Goal: Task Accomplishment & Management: Complete application form

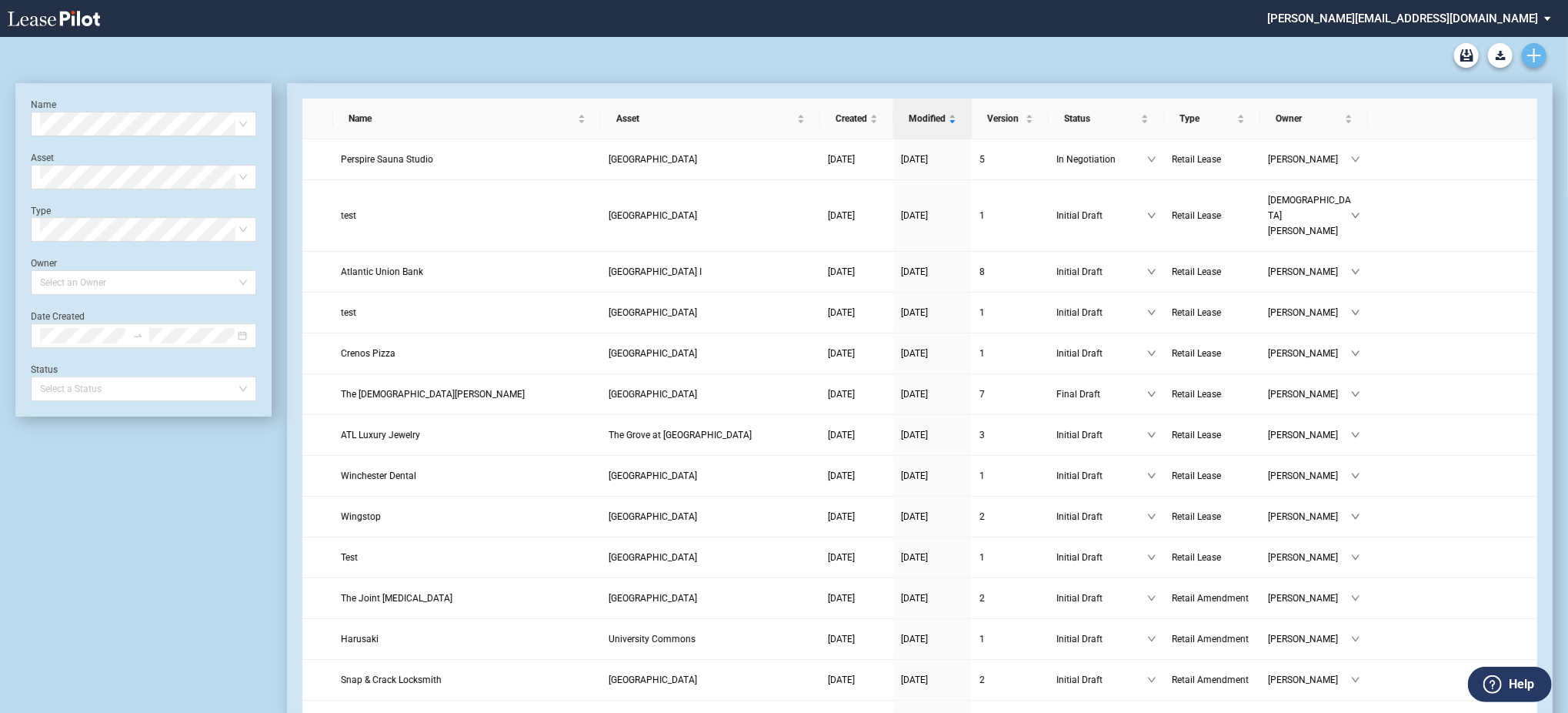
click at [1532, 67] on link "Create new document" at bounding box center [1533, 55] width 24 height 24
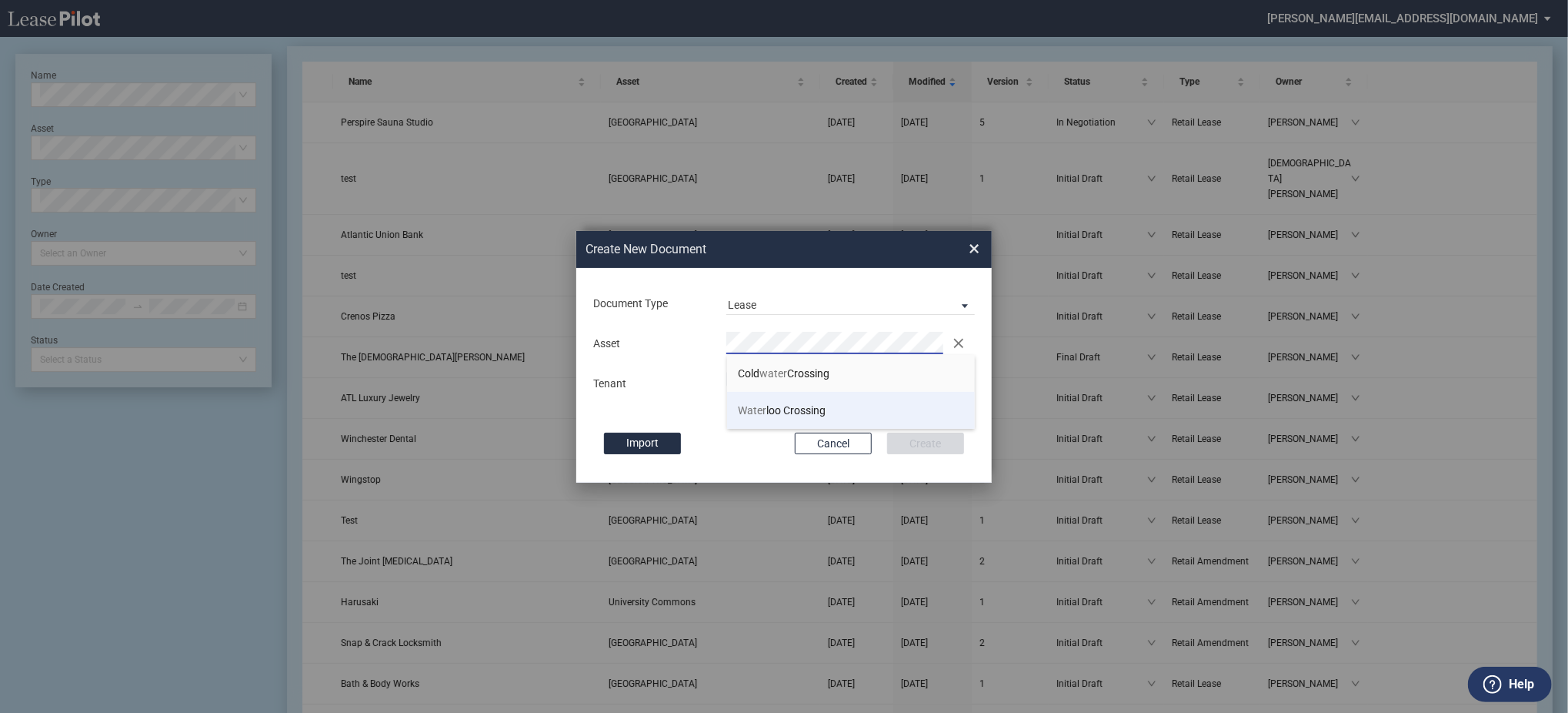
click at [779, 411] on span "Water loo Crossing" at bounding box center [783, 410] width 88 height 13
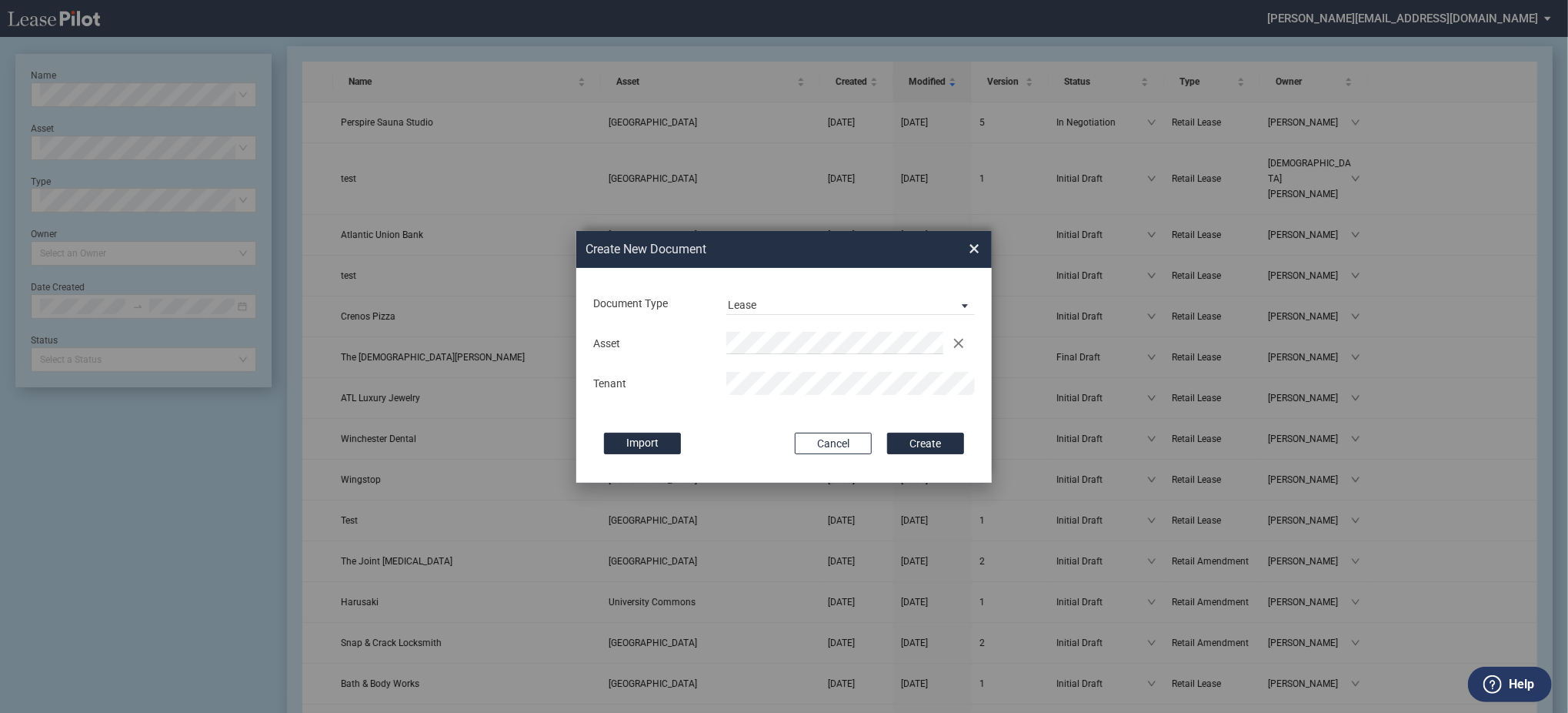
click at [887, 433] on button "Create" at bounding box center [925, 444] width 77 height 22
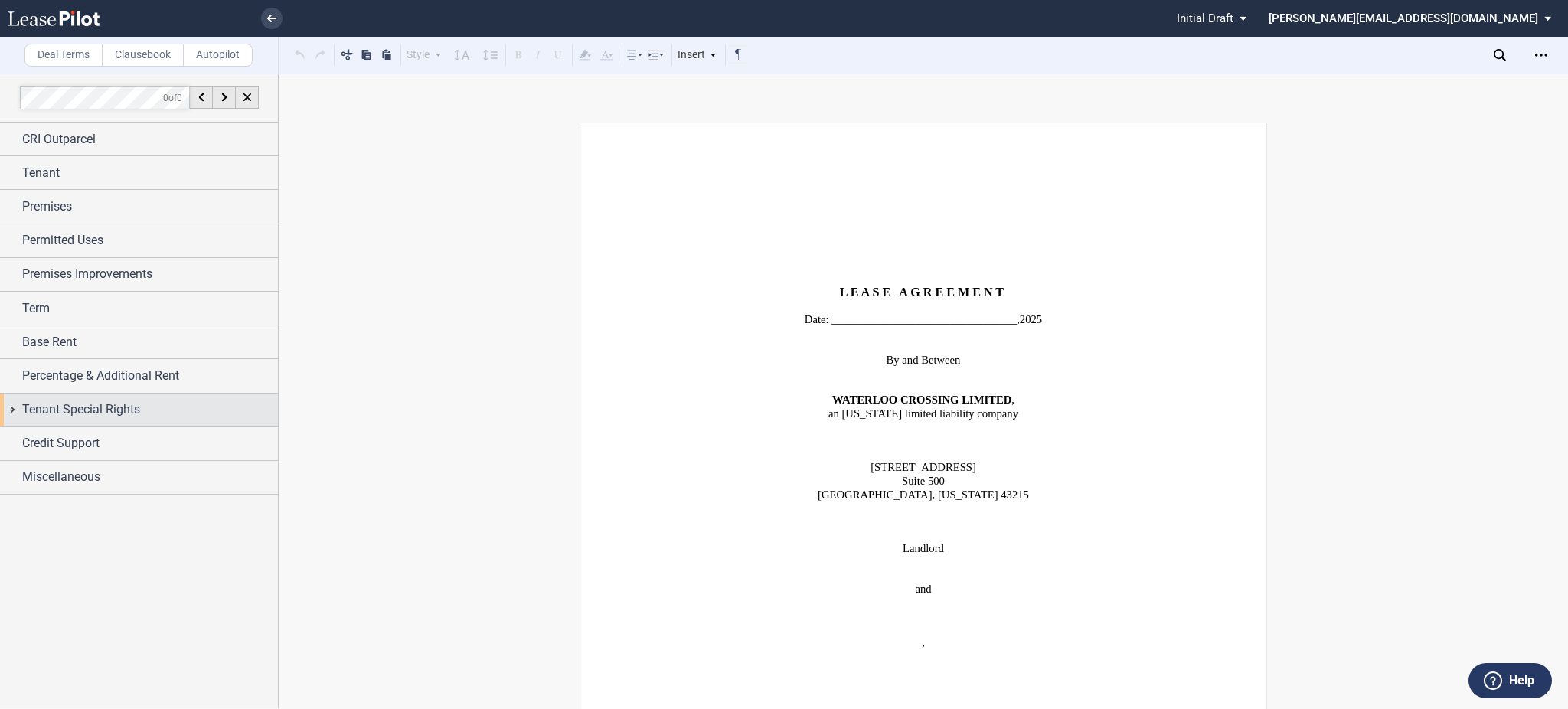
click at [90, 424] on div "Tenant Special Rights" at bounding box center [139, 409] width 278 height 33
click at [83, 498] on span "Exclusive Use" at bounding box center [70, 495] width 60 height 12
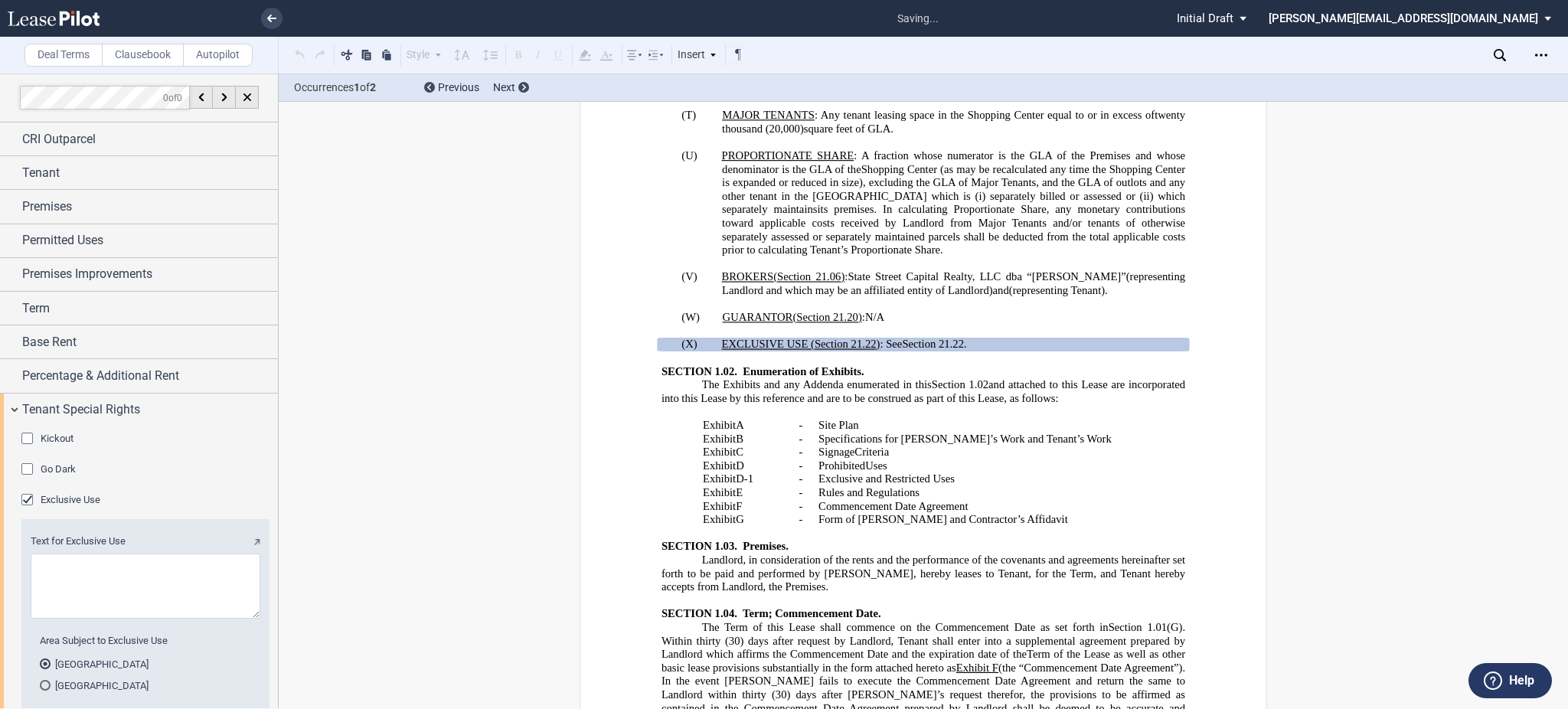
scroll to position [2046, 0]
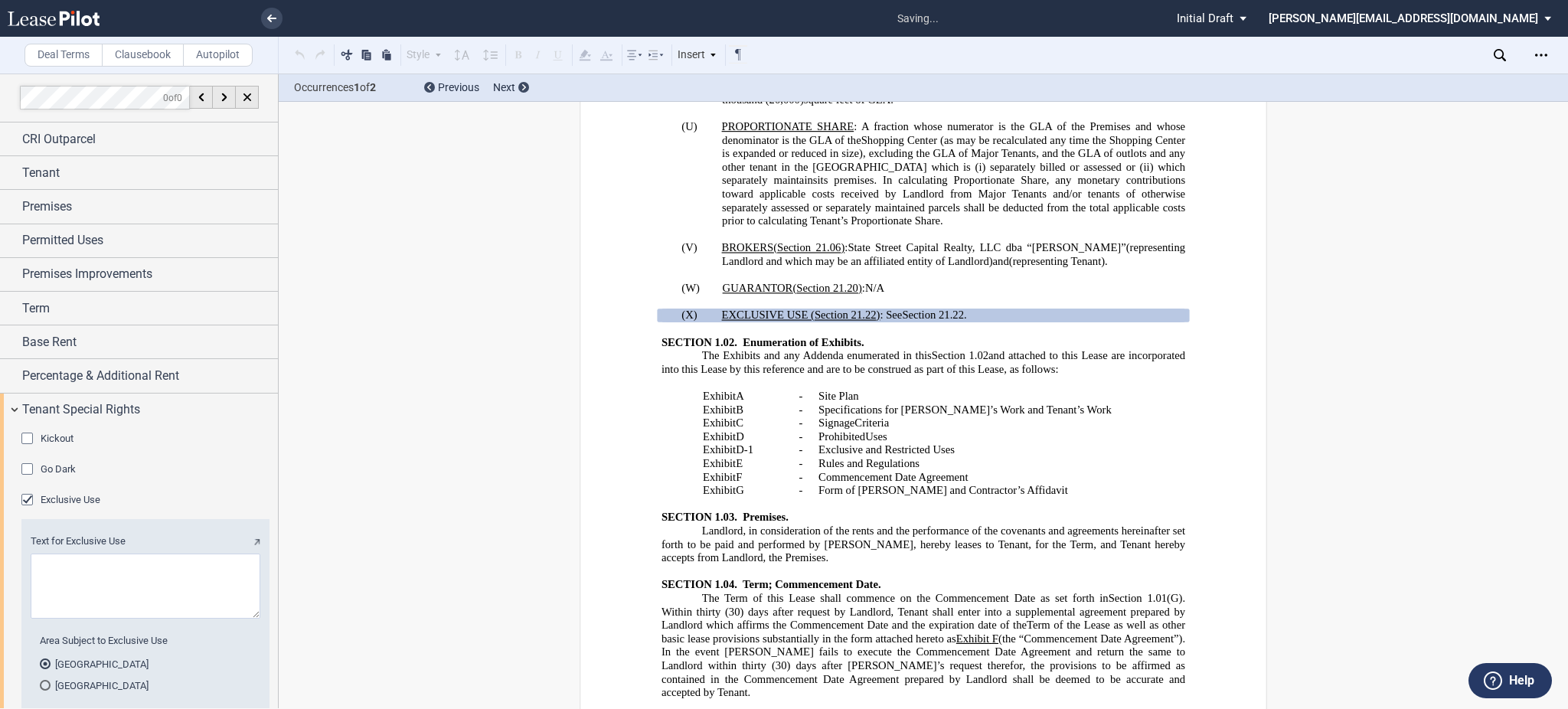
click at [531, 93] on div "Occurrences 1 of 2 Previous Next" at bounding box center [923, 87] width 1289 height 28
click at [519, 95] on div "Previous Next" at bounding box center [476, 87] width 105 height 16
click at [519, 86] on div at bounding box center [524, 87] width 11 height 11
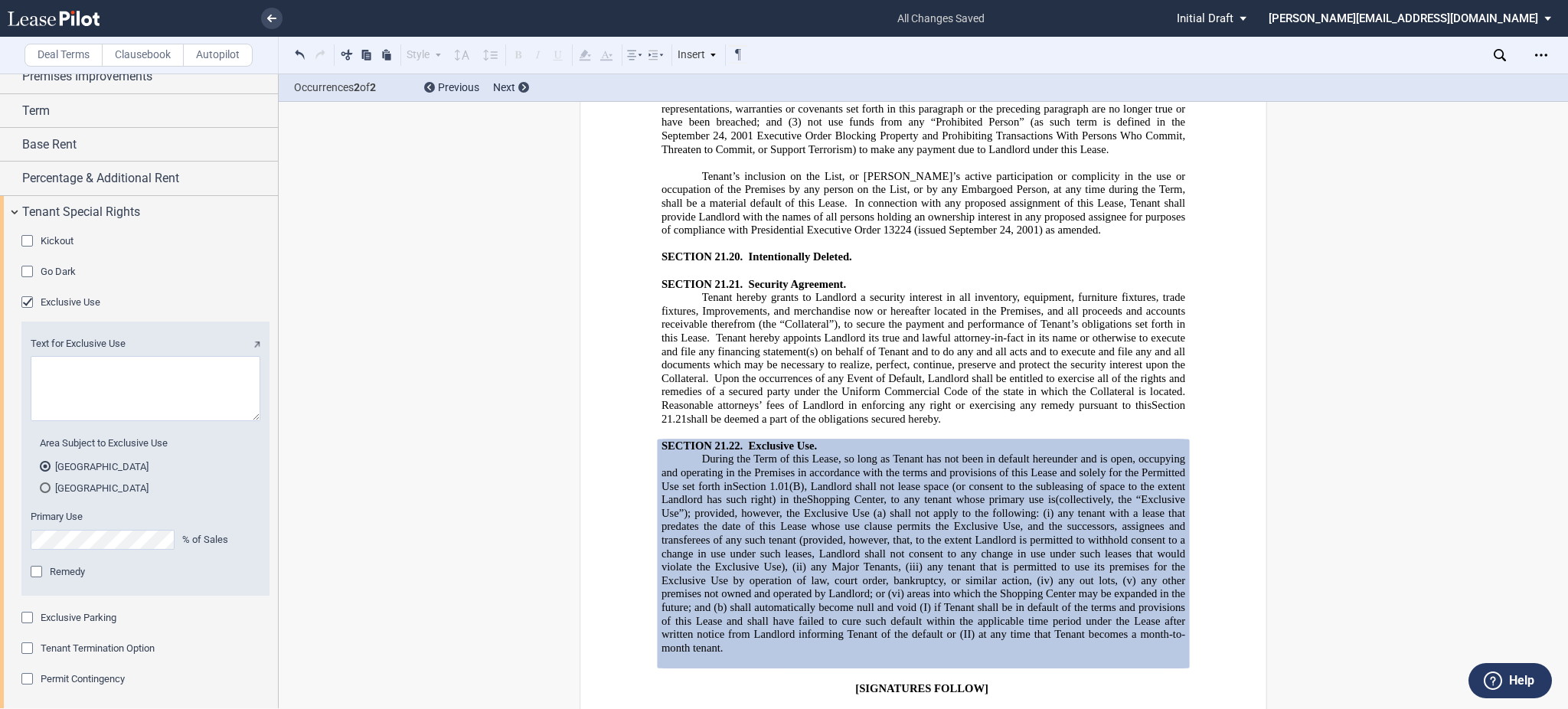
scroll to position [204, 0]
click at [181, 372] on textarea "Text for Exclusive Use" at bounding box center [145, 383] width 230 height 65
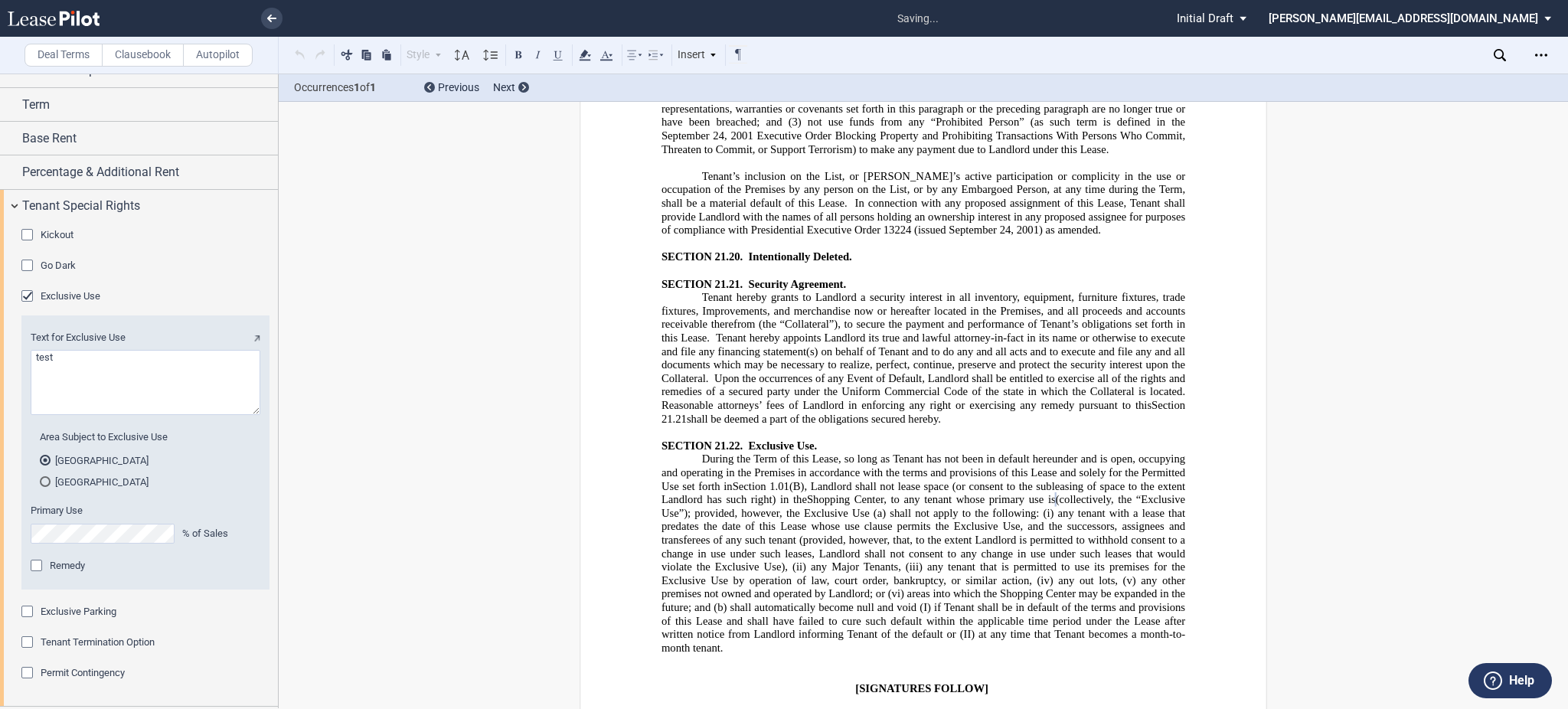
type textarea "test"
click at [64, 483] on md-radio-button "Portion of Shopping Center" at bounding box center [145, 482] width 212 height 13
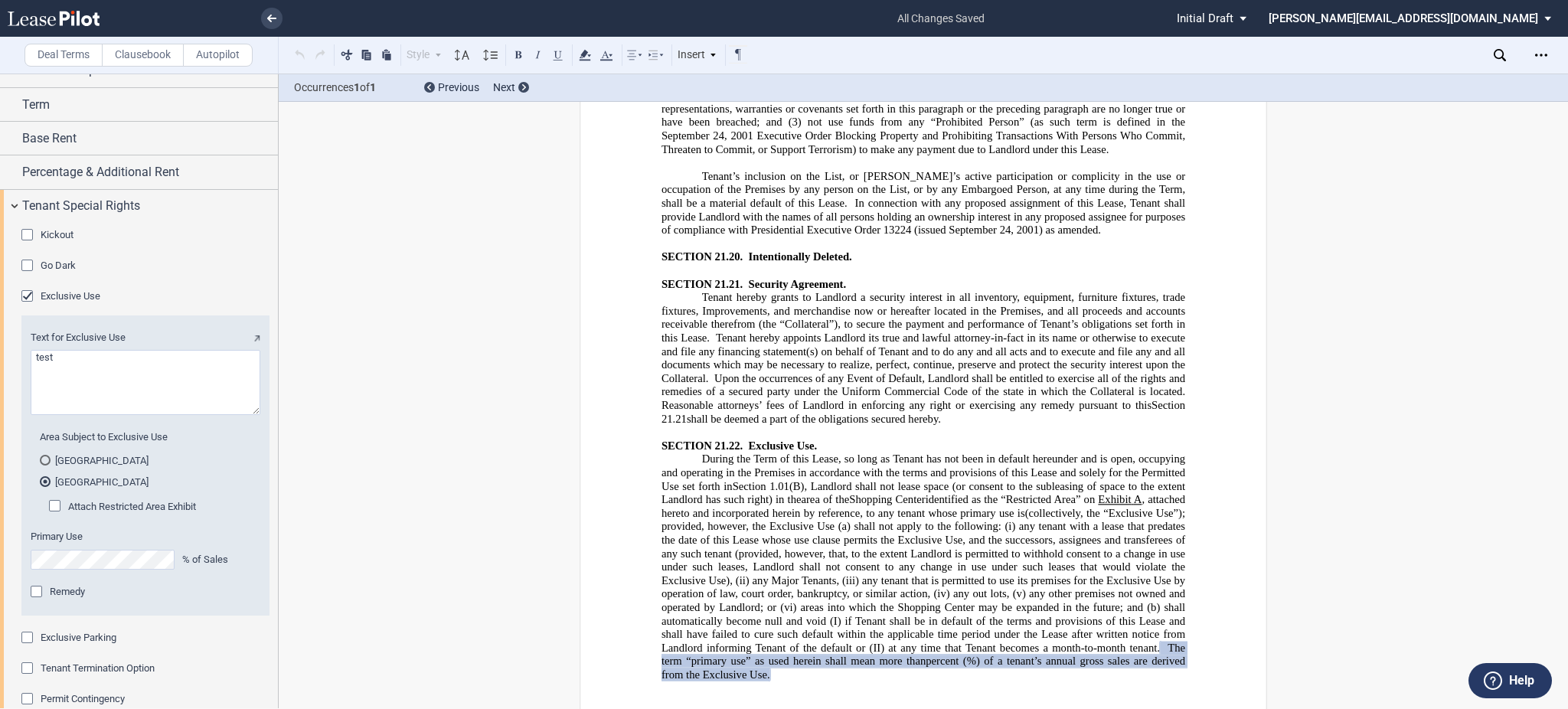
click at [75, 587] on span "Remedy" at bounding box center [67, 592] width 35 height 12
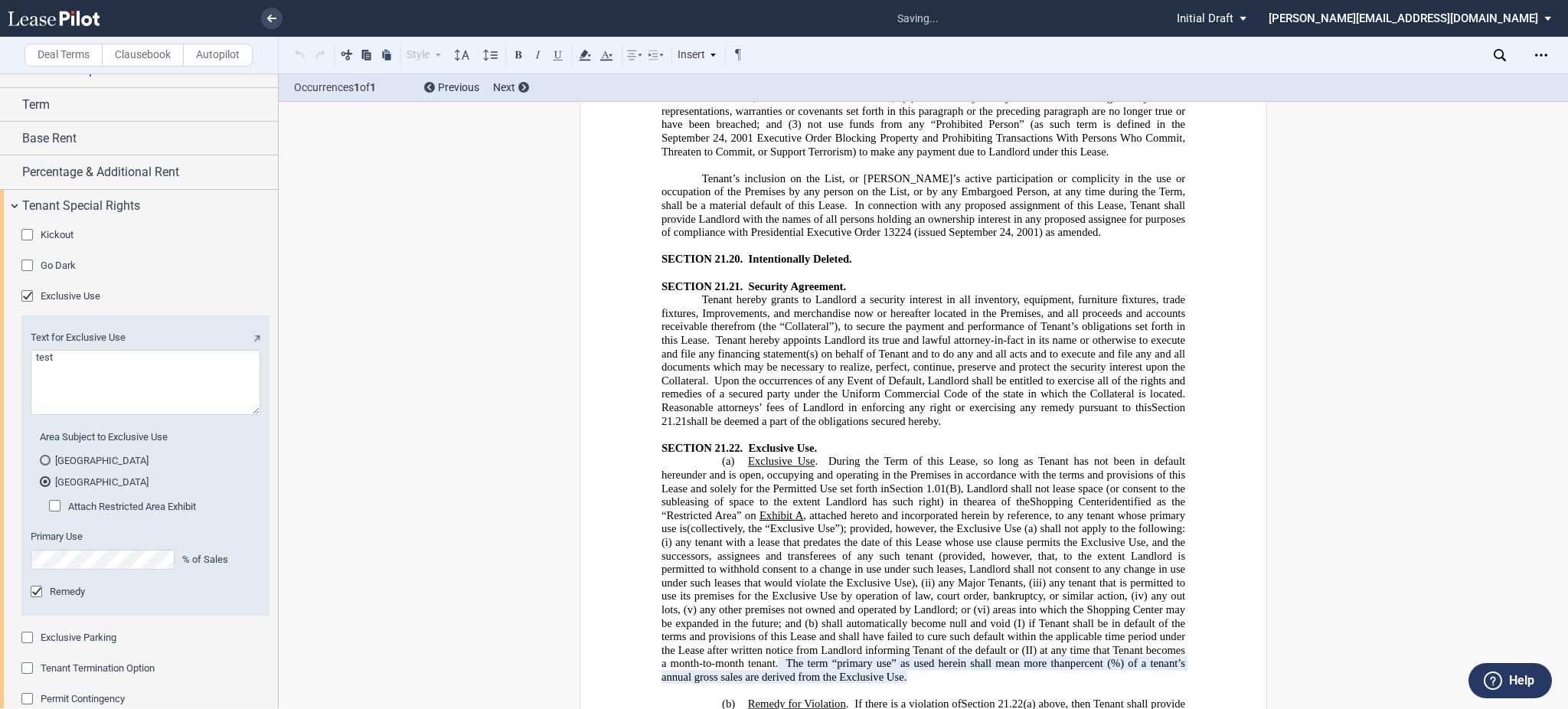
scroll to position [22628, 0]
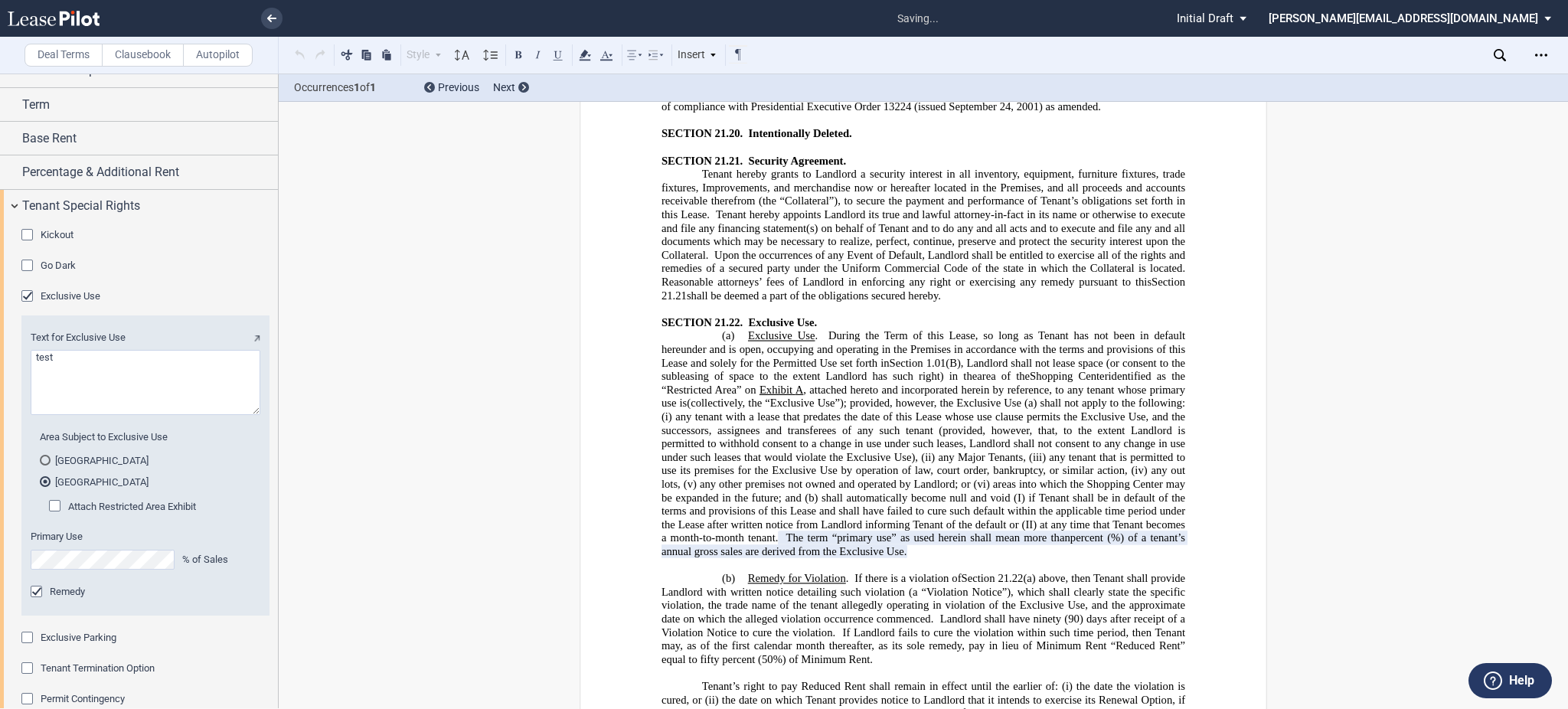
click at [151, 508] on span "Attach Restricted Area Exhibit" at bounding box center [132, 507] width 128 height 12
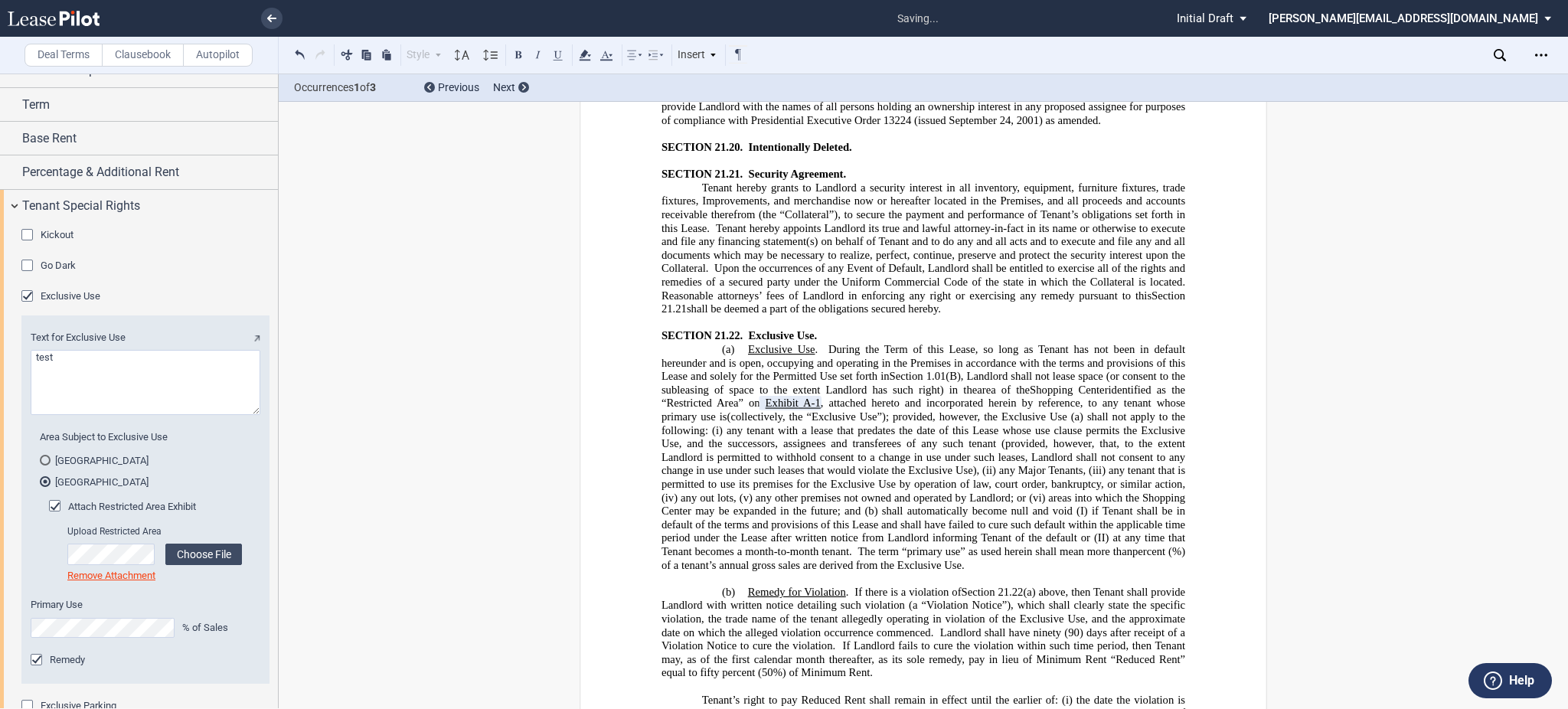
scroll to position [22642, 0]
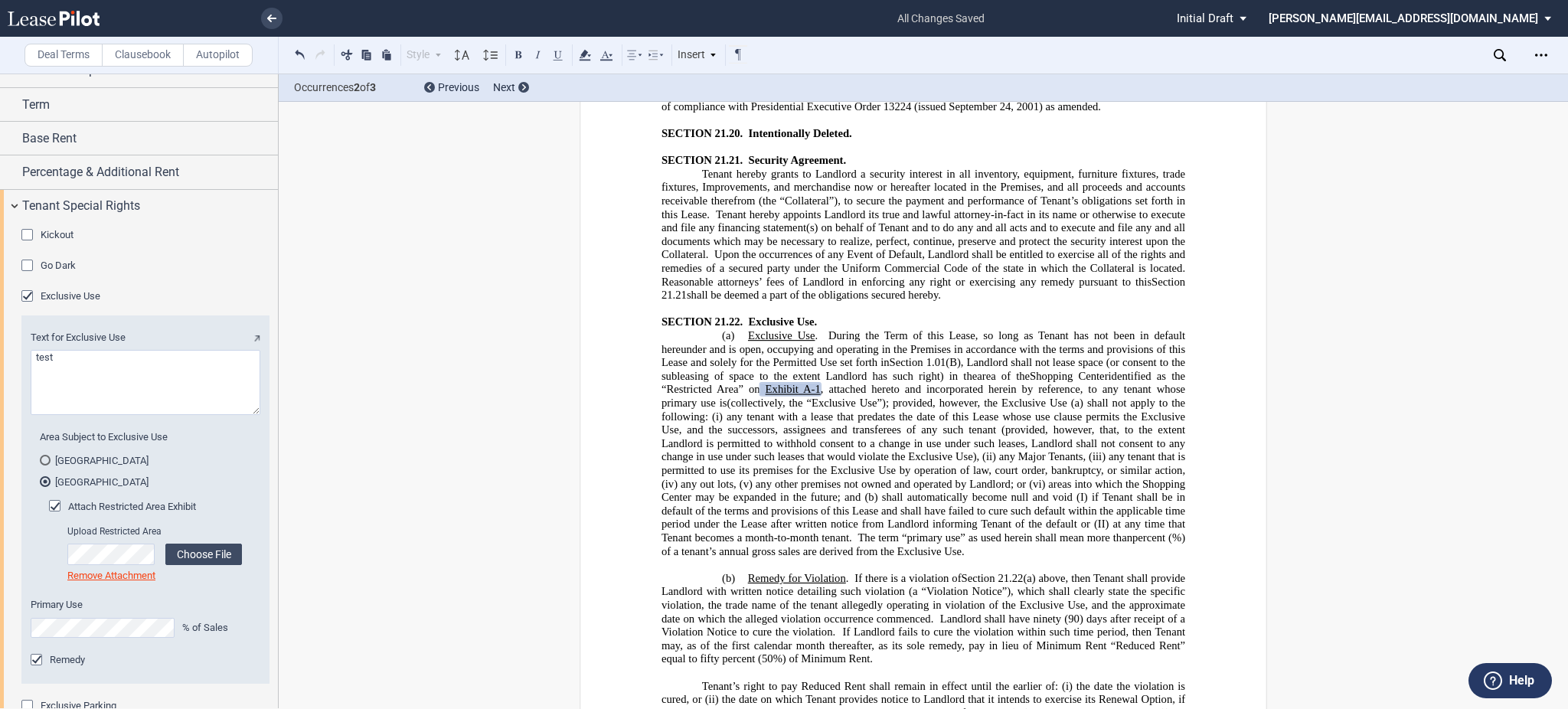
click at [126, 519] on div "Attach Restricted Area Exhibit Upload Restricted Area Choose File Loading Remov…" at bounding box center [145, 549] width 230 height 99
click at [131, 512] on span "Attach Restricted Area Exhibit" at bounding box center [132, 507] width 128 height 12
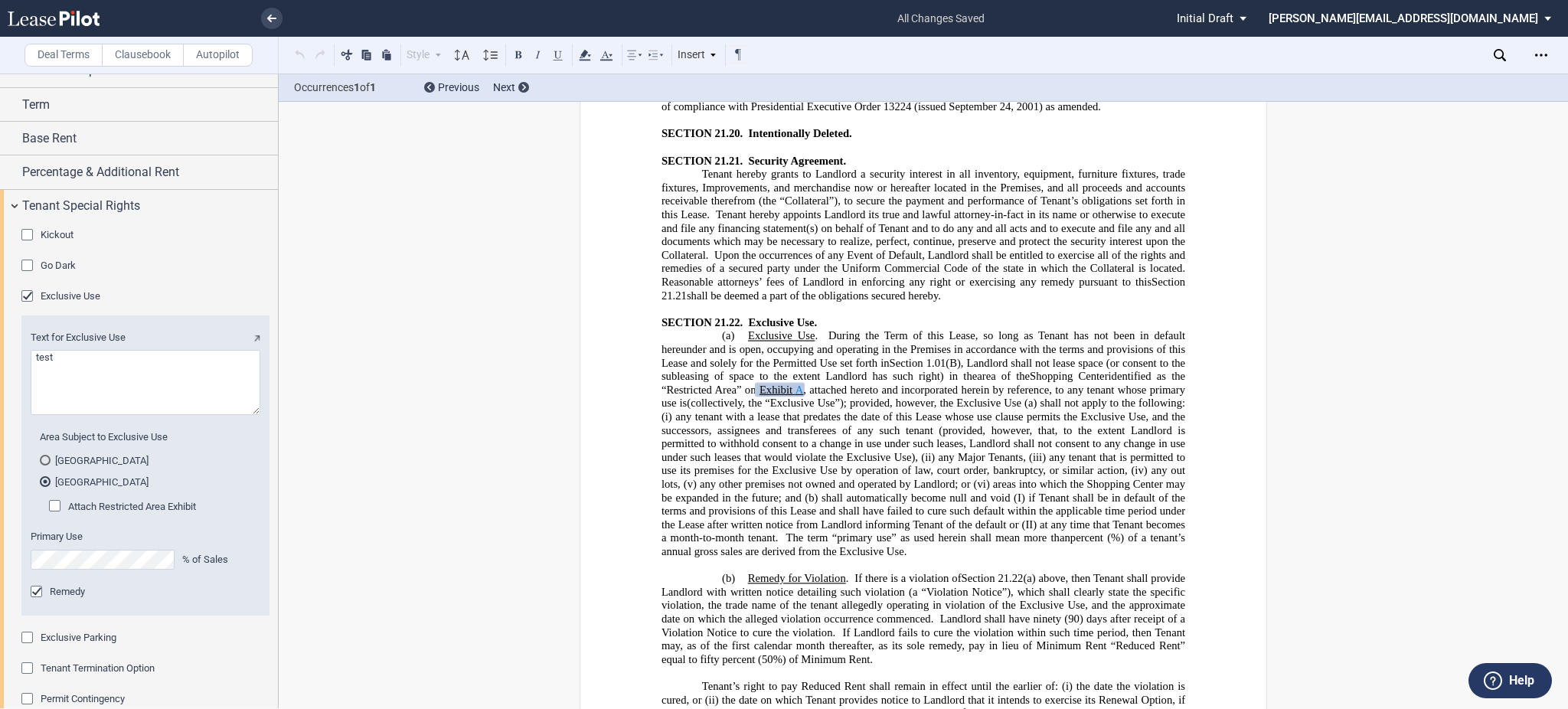
click at [796, 383] on link "A" at bounding box center [800, 390] width 8 height 13
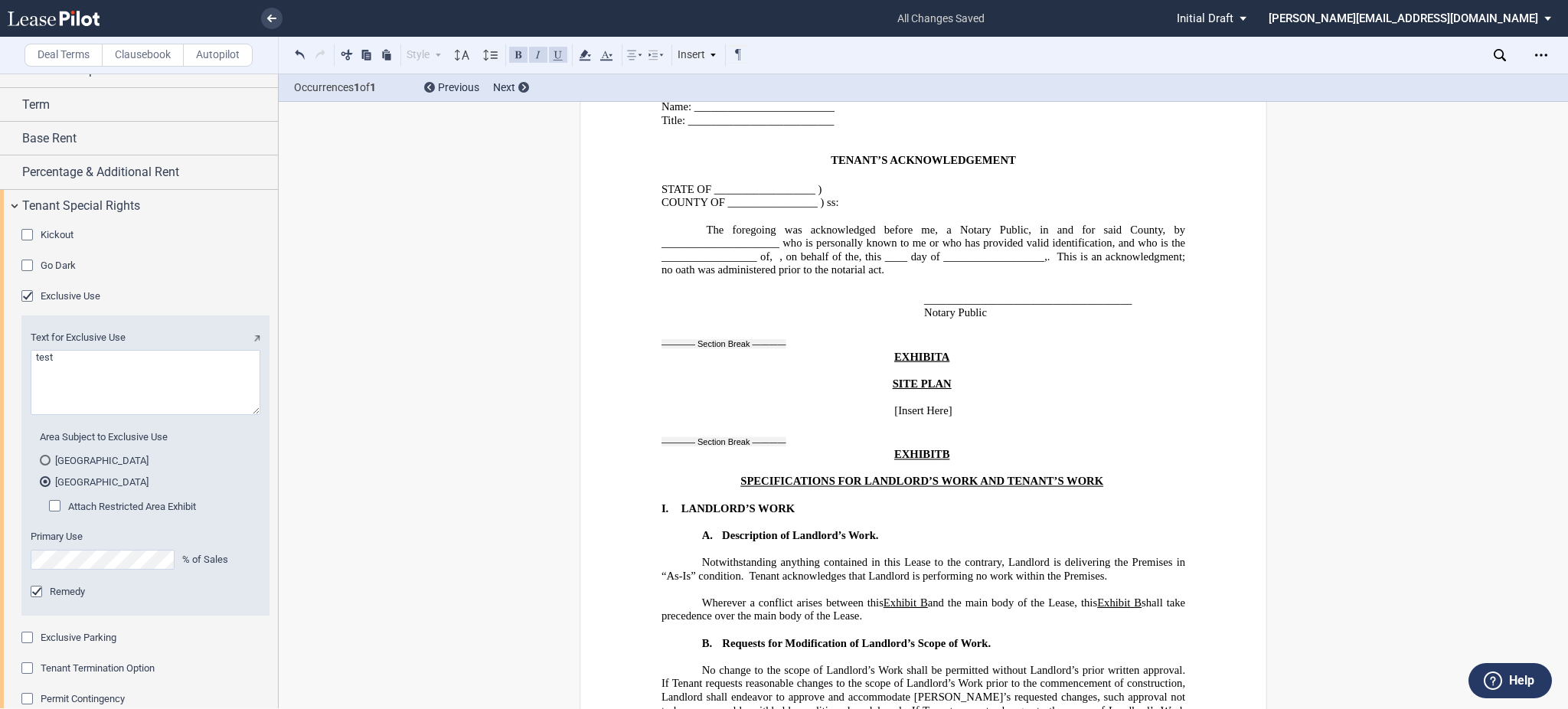
scroll to position [24287, 0]
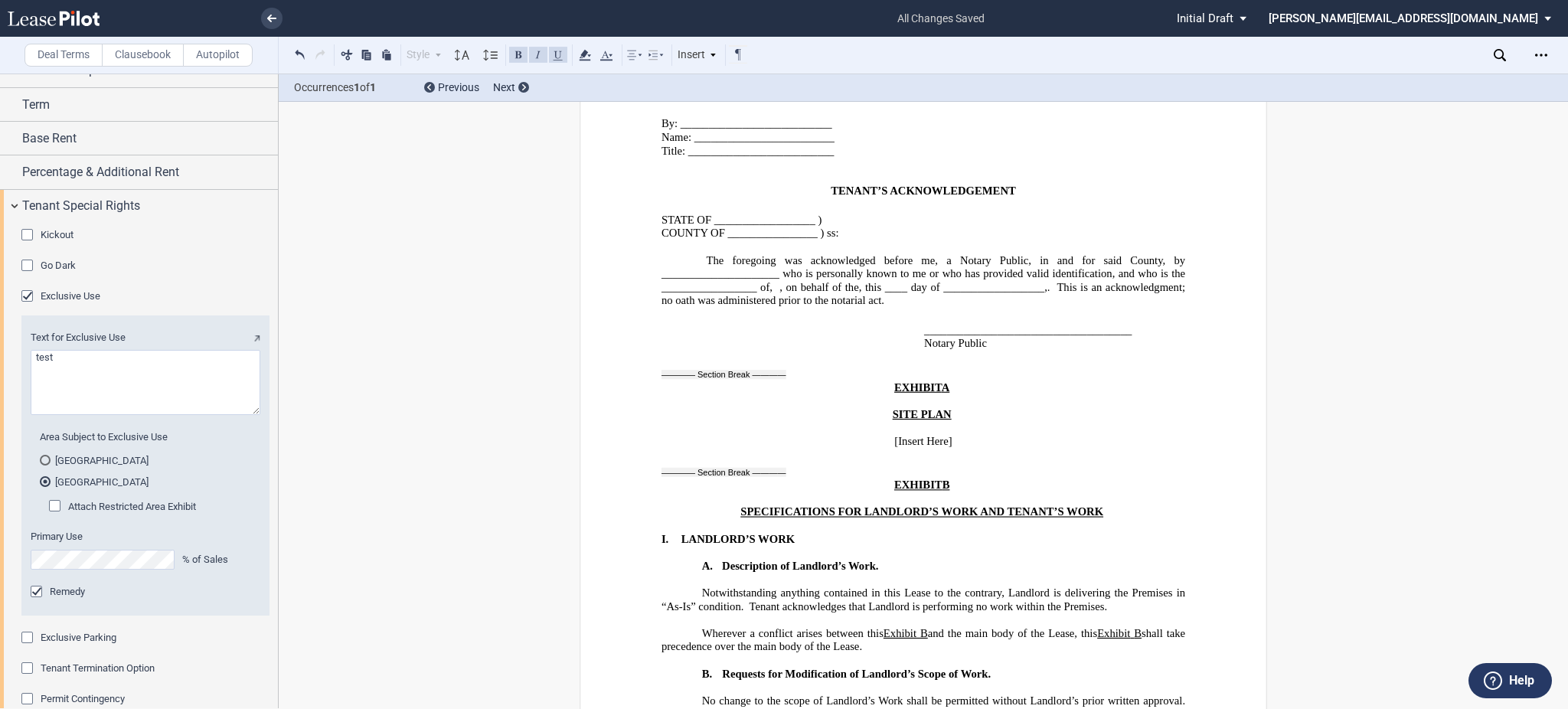
click at [123, 510] on span "Attach Restricted Area Exhibit" at bounding box center [132, 507] width 128 height 12
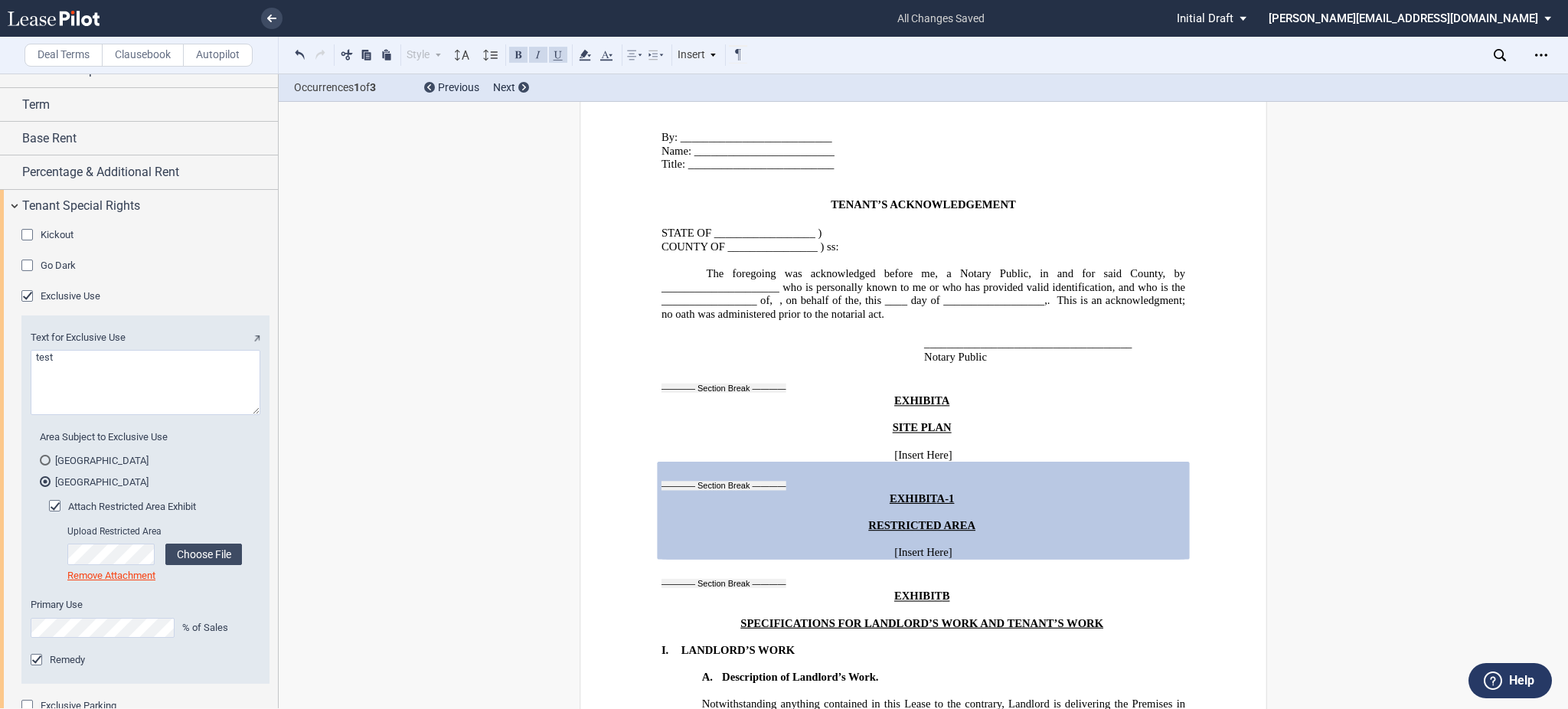
scroll to position [24301, 0]
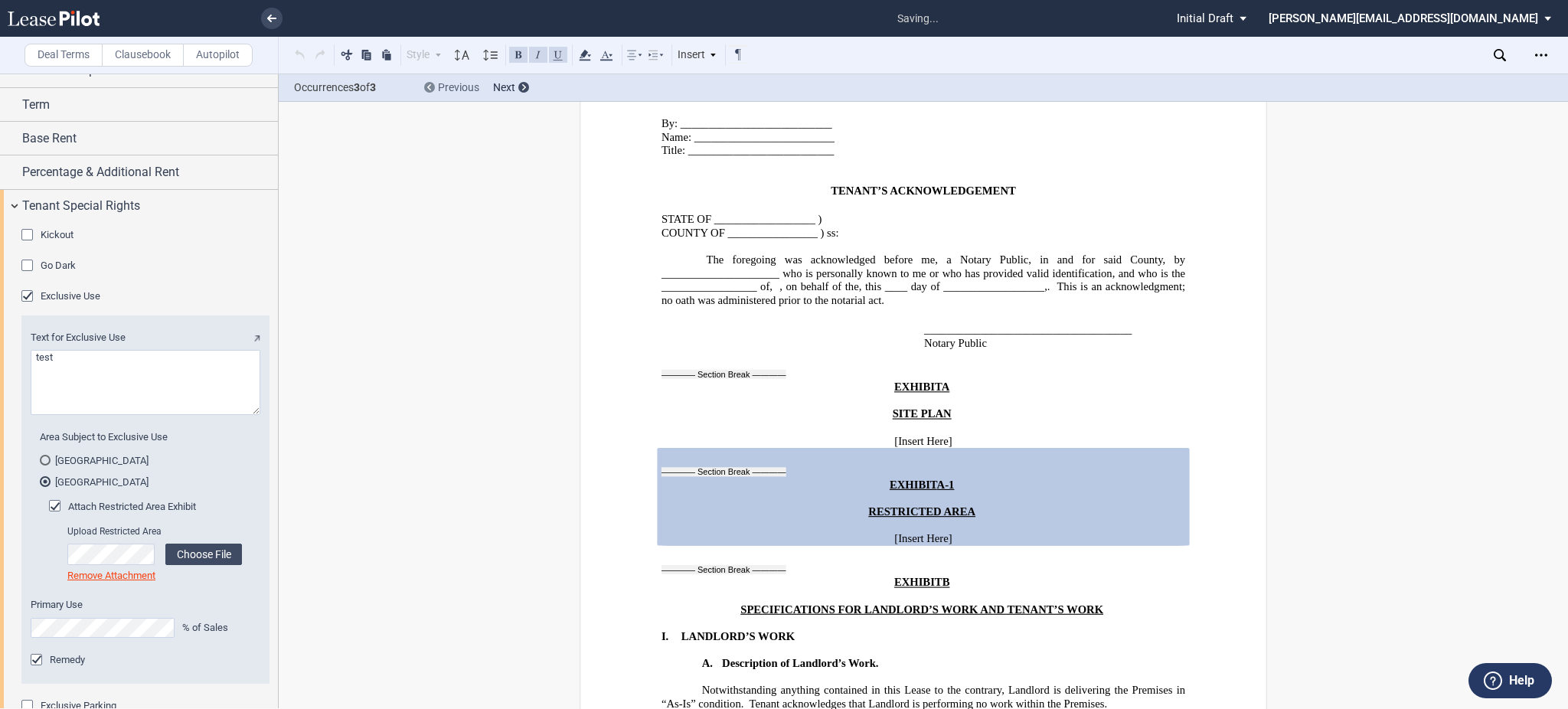
click at [446, 83] on span "Previous" at bounding box center [458, 87] width 41 height 13
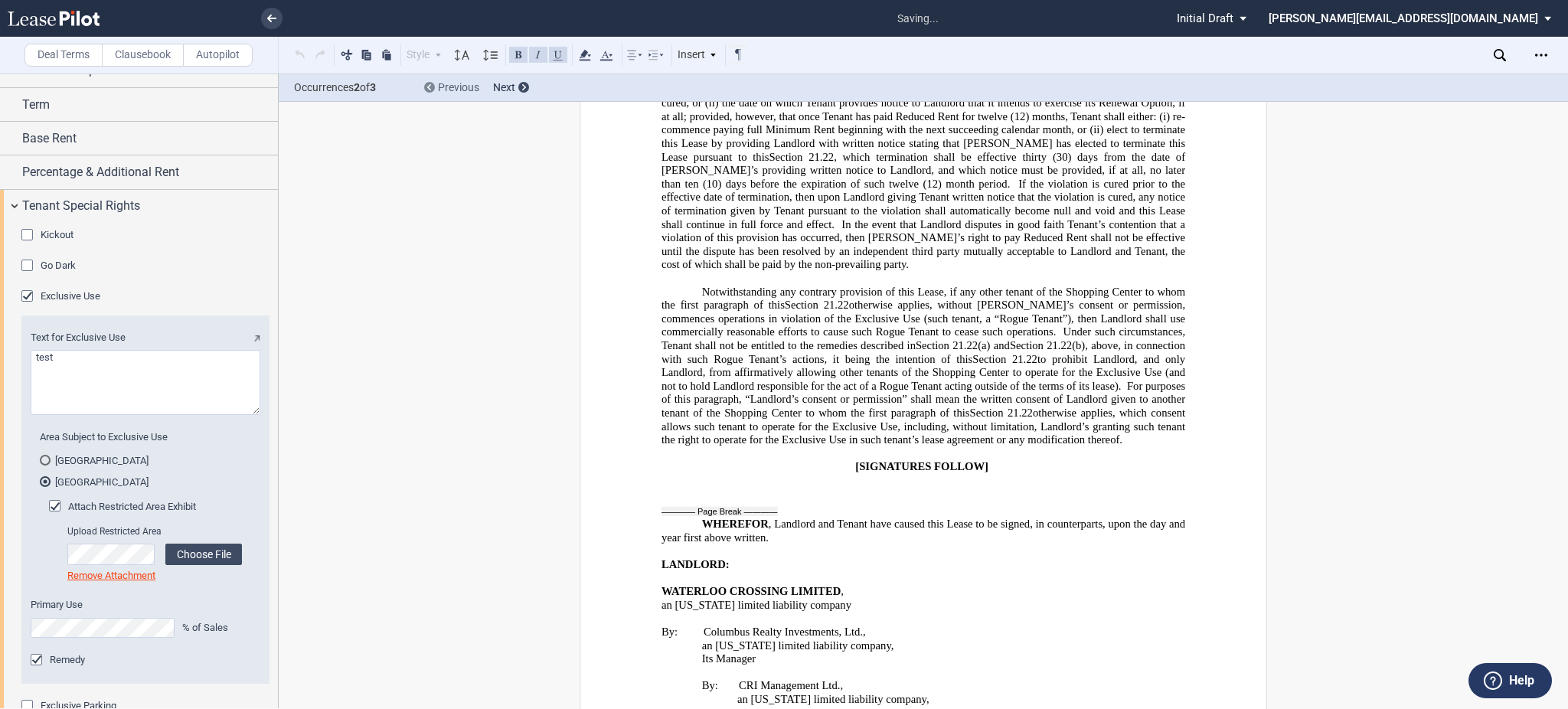
scroll to position [22487, 0]
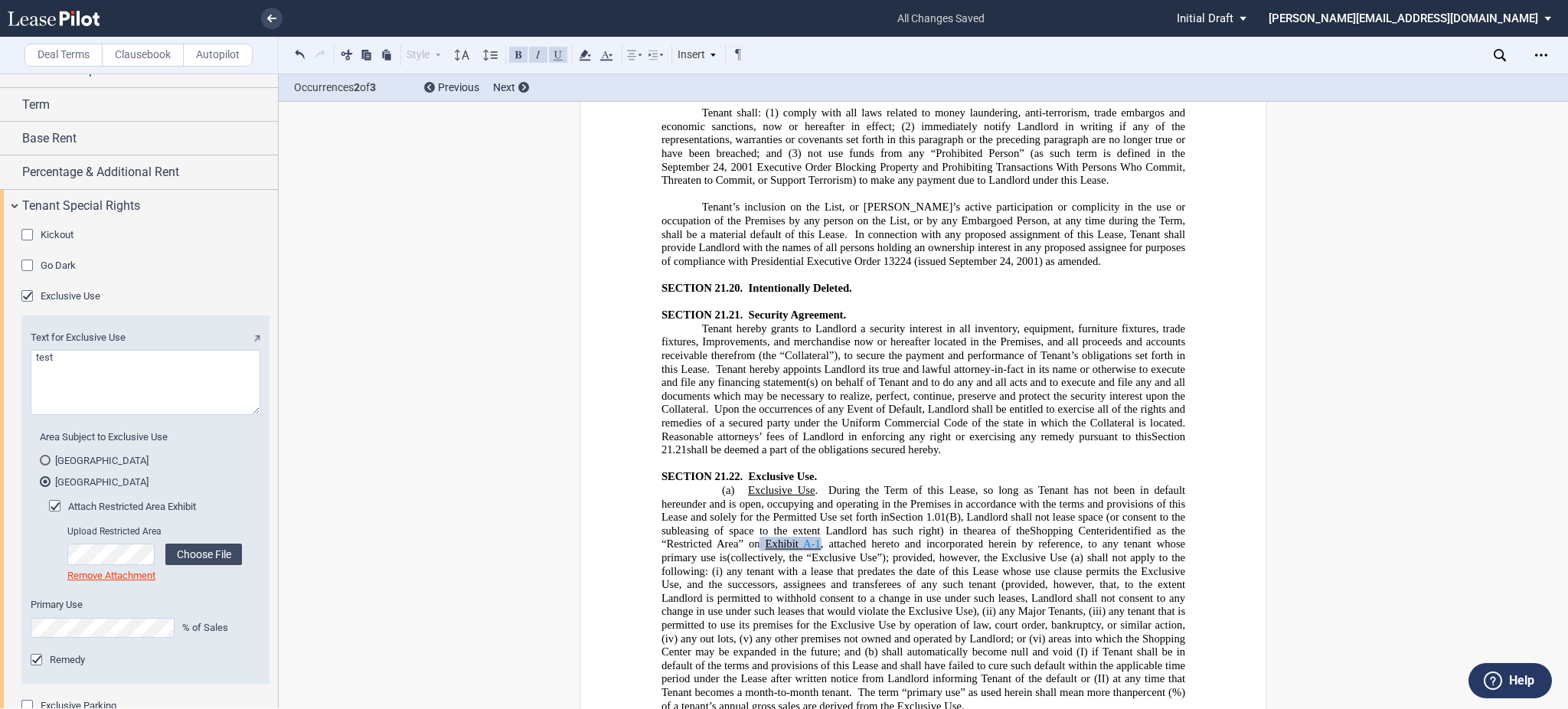
click at [804, 537] on link "A-1" at bounding box center [812, 544] width 18 height 13
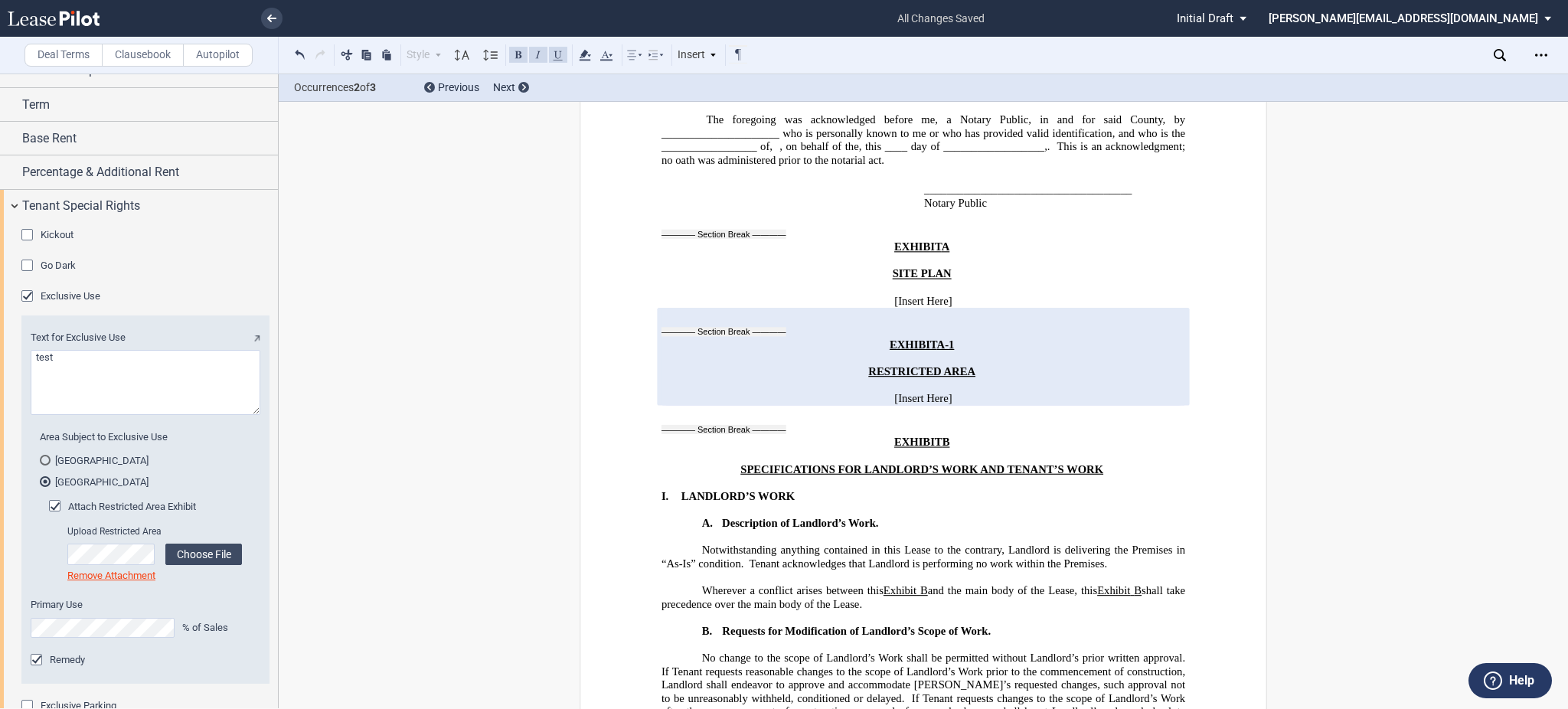
scroll to position [24409, 0]
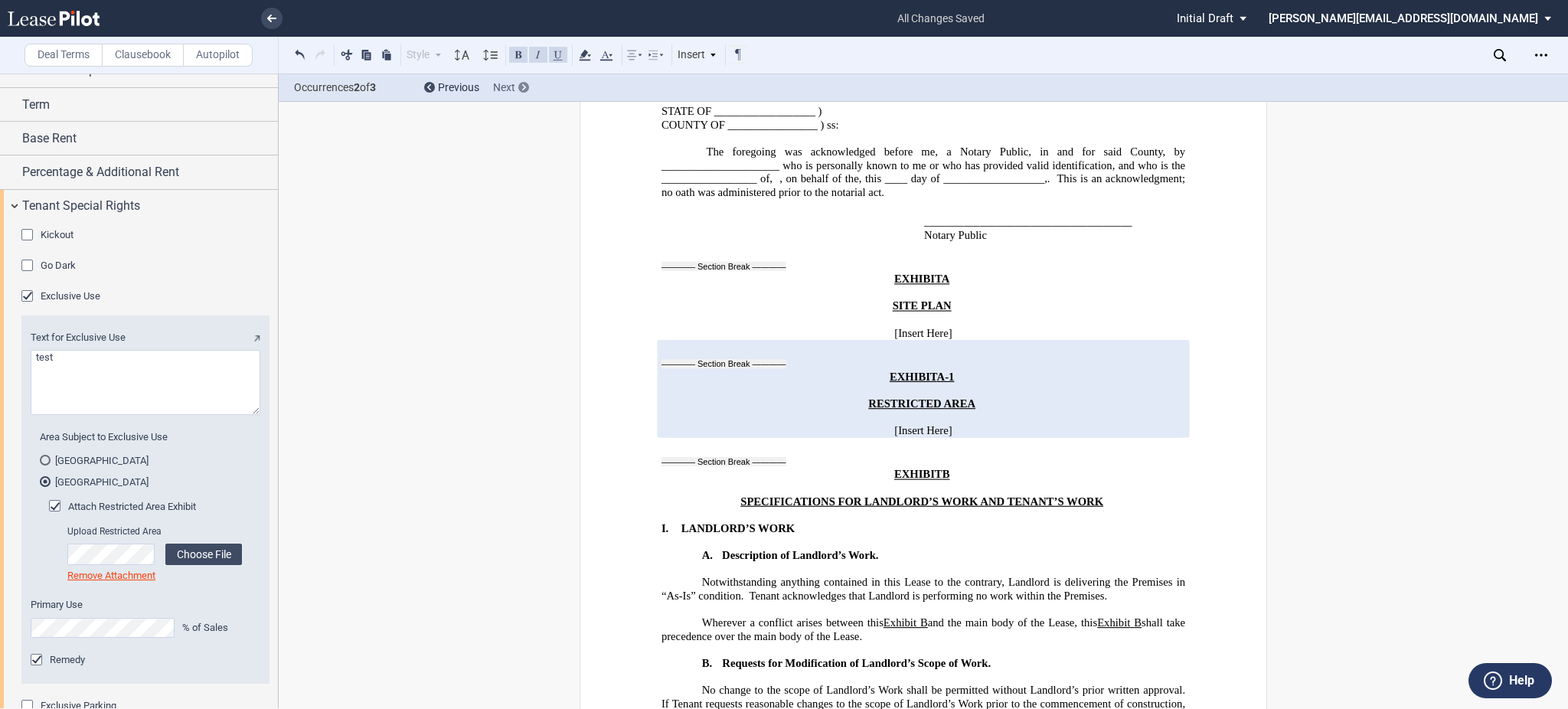
click at [515, 90] on div "Next" at bounding box center [510, 88] width 36 height 15
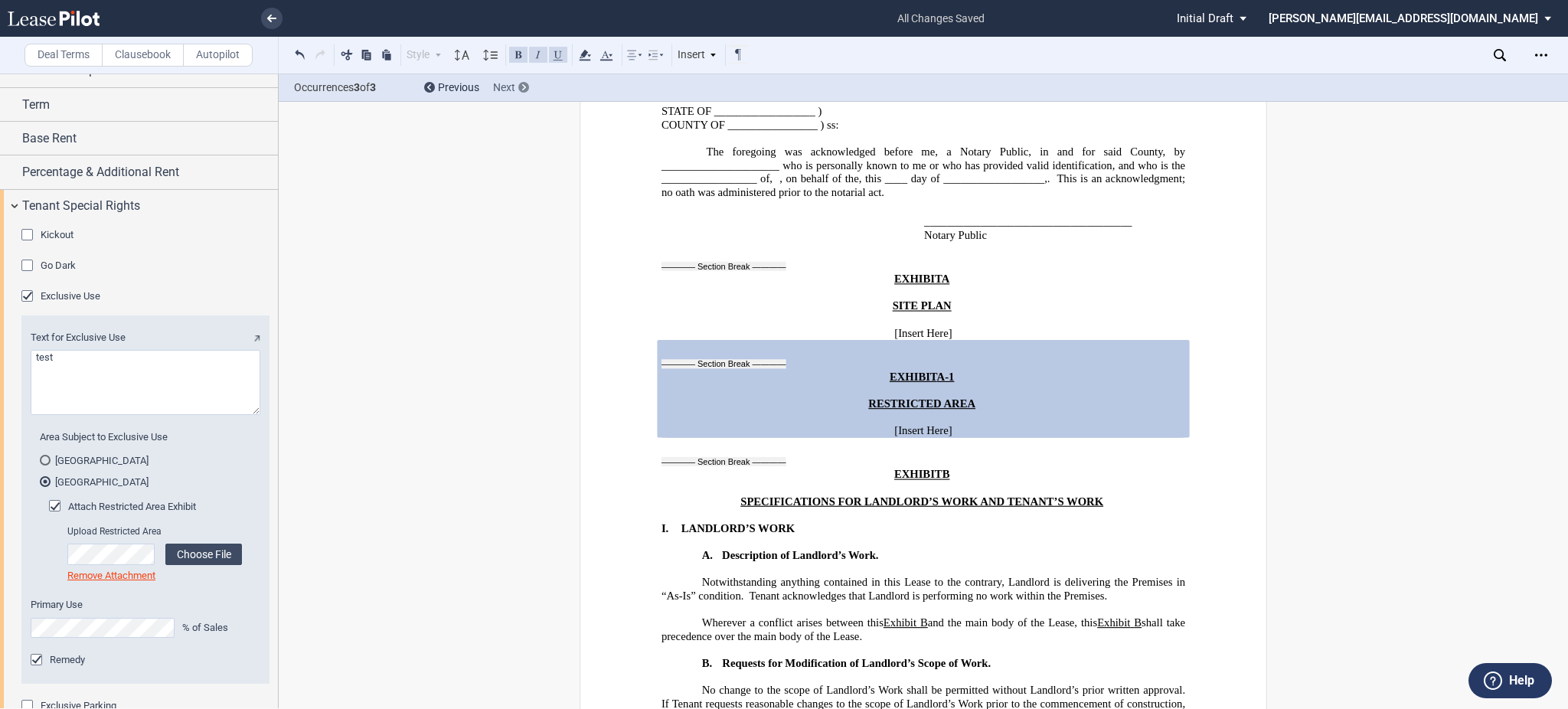
click at [515, 90] on div "Next" at bounding box center [510, 88] width 36 height 15
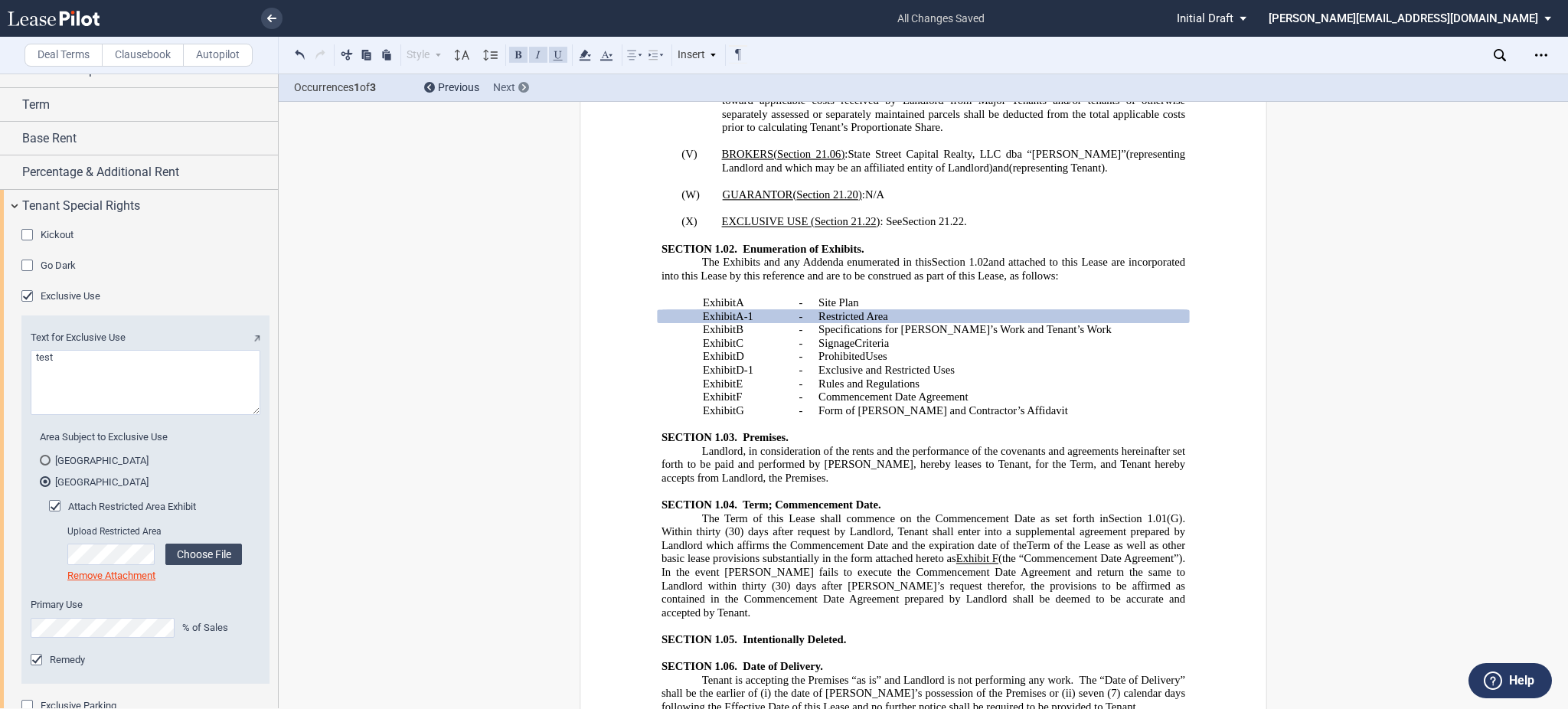
click at [515, 90] on div "Next" at bounding box center [510, 88] width 36 height 15
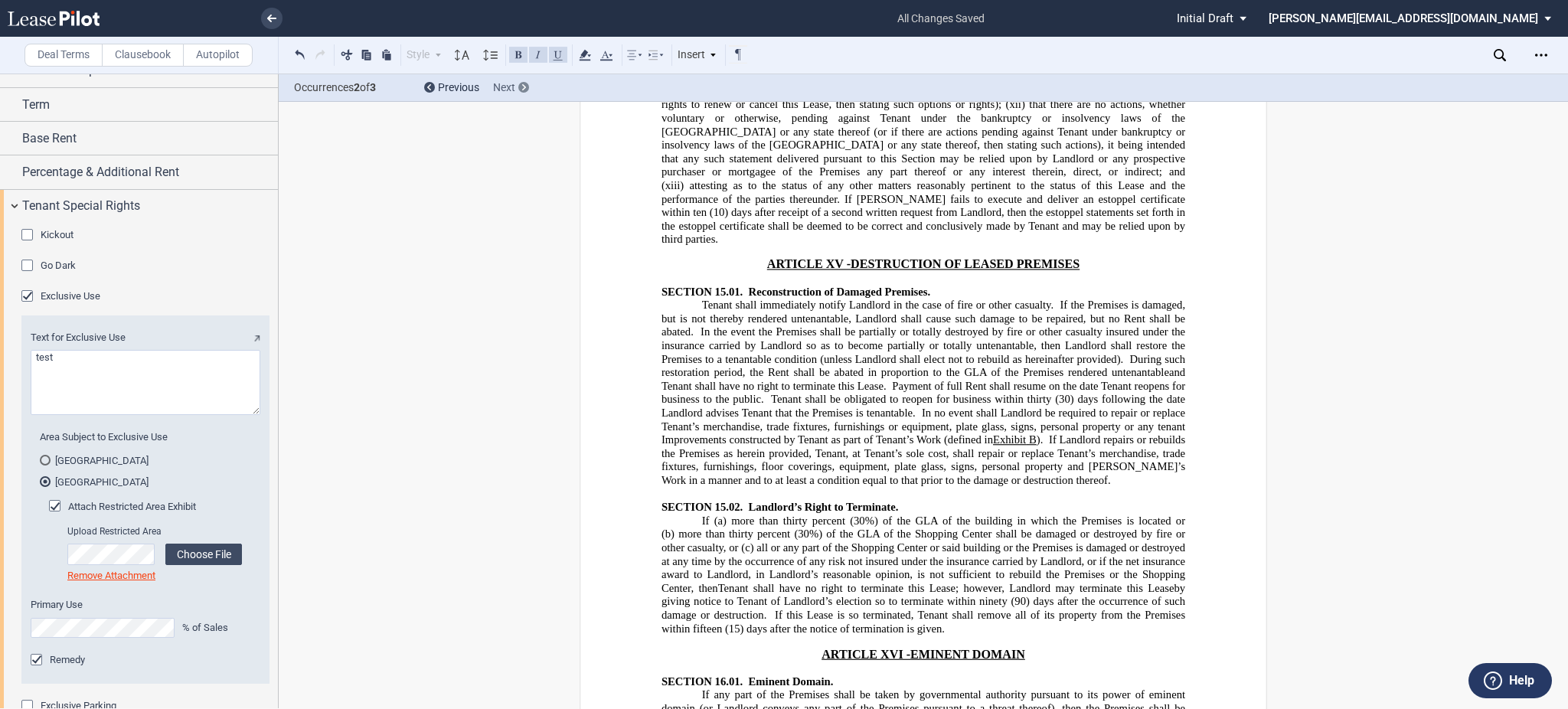
scroll to position [22487, 0]
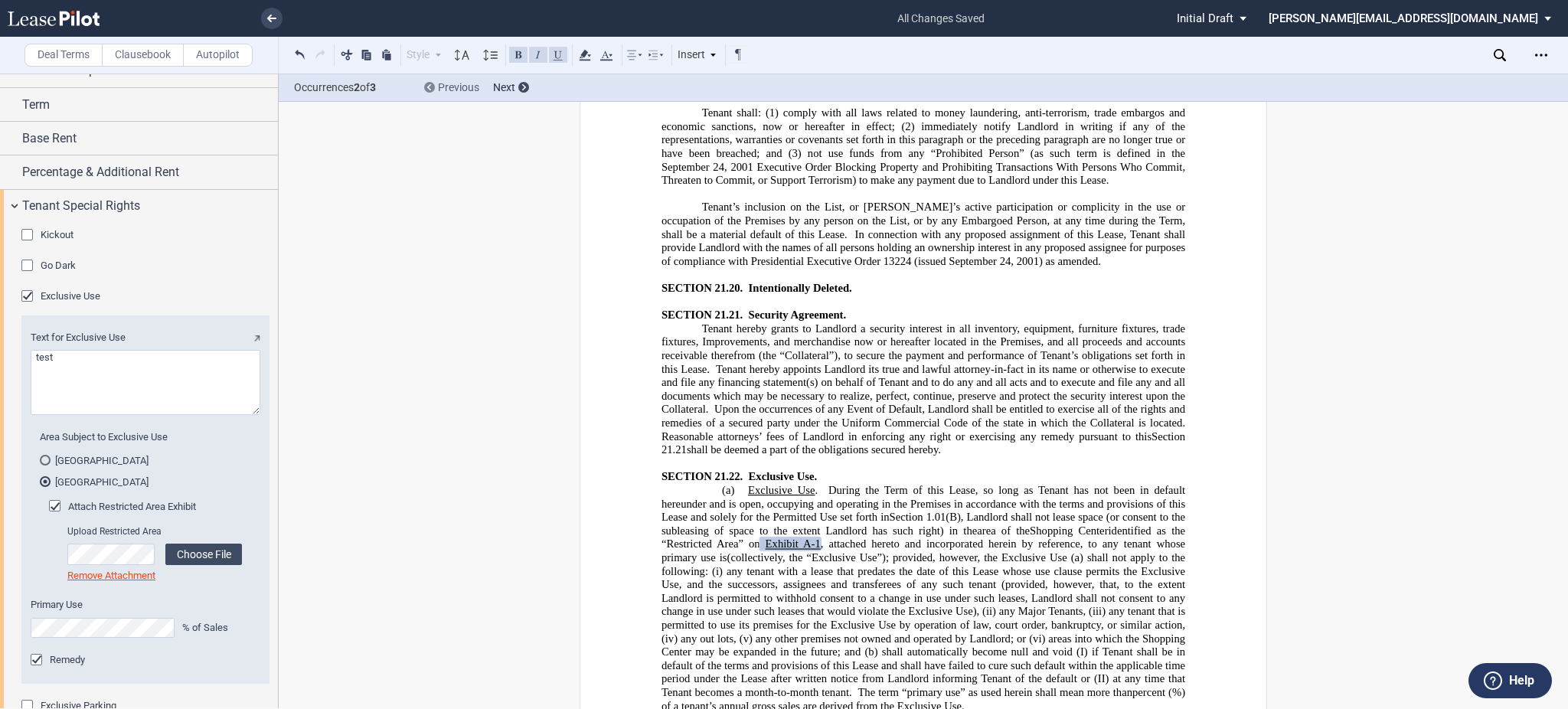
click at [447, 81] on span "Previous" at bounding box center [458, 87] width 41 height 13
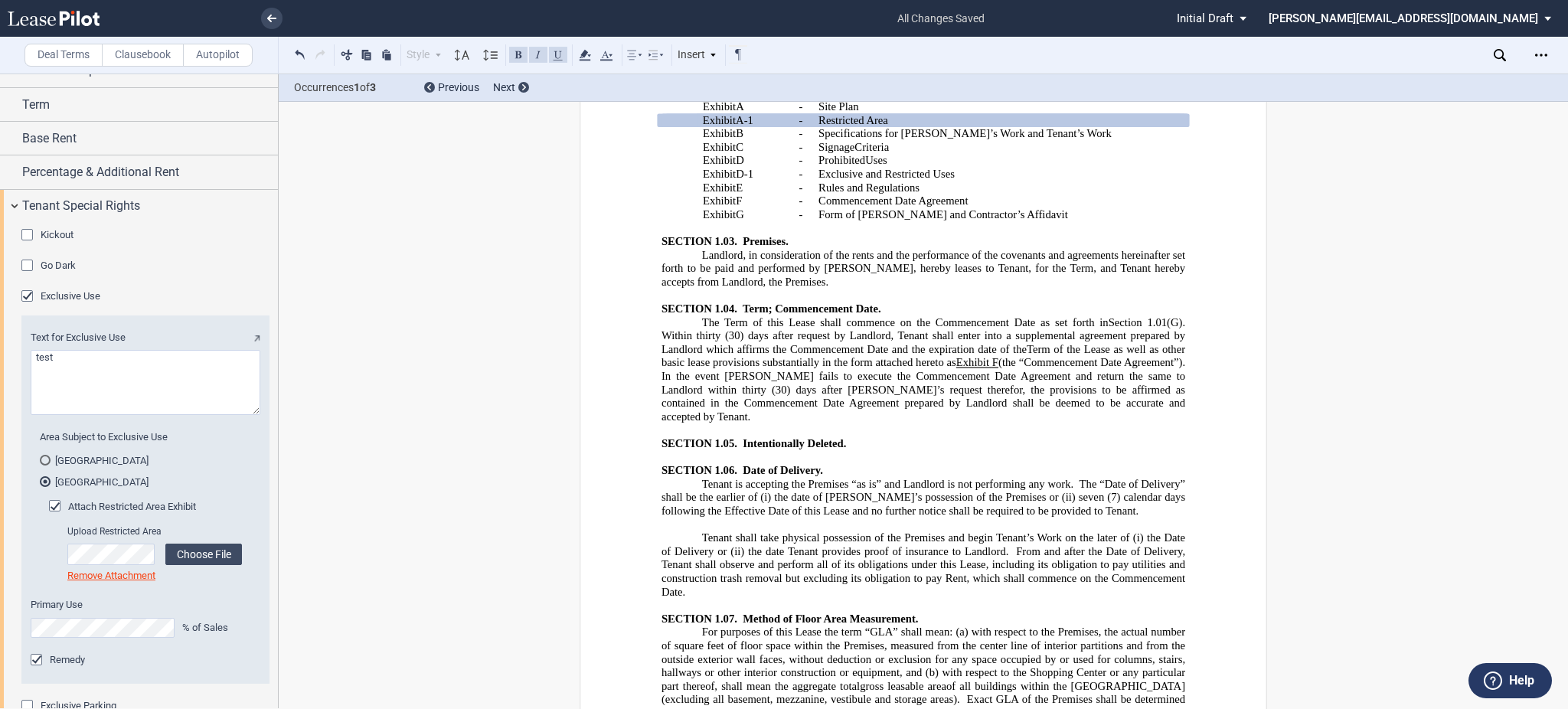
scroll to position [2140, 0]
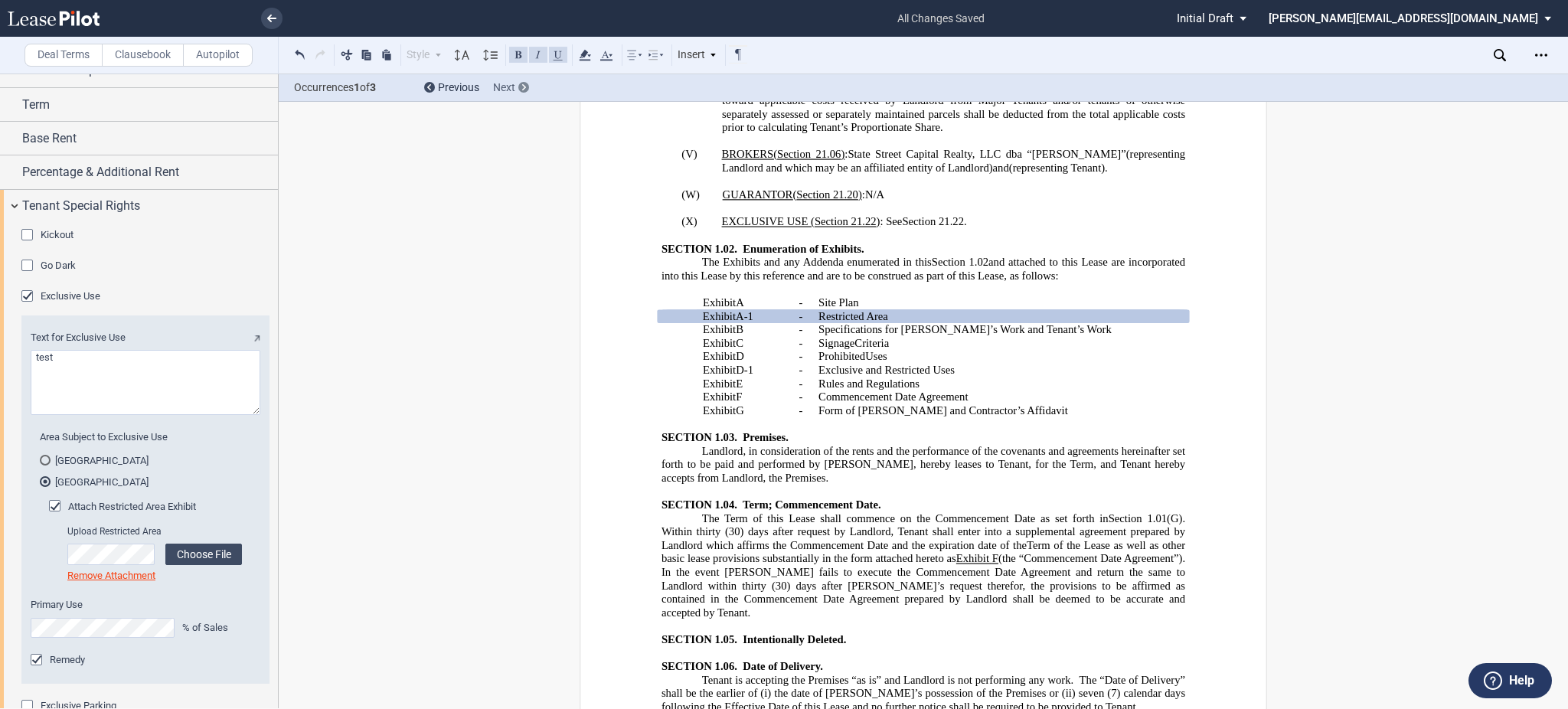
click at [515, 86] on span "Next" at bounding box center [504, 87] width 22 height 13
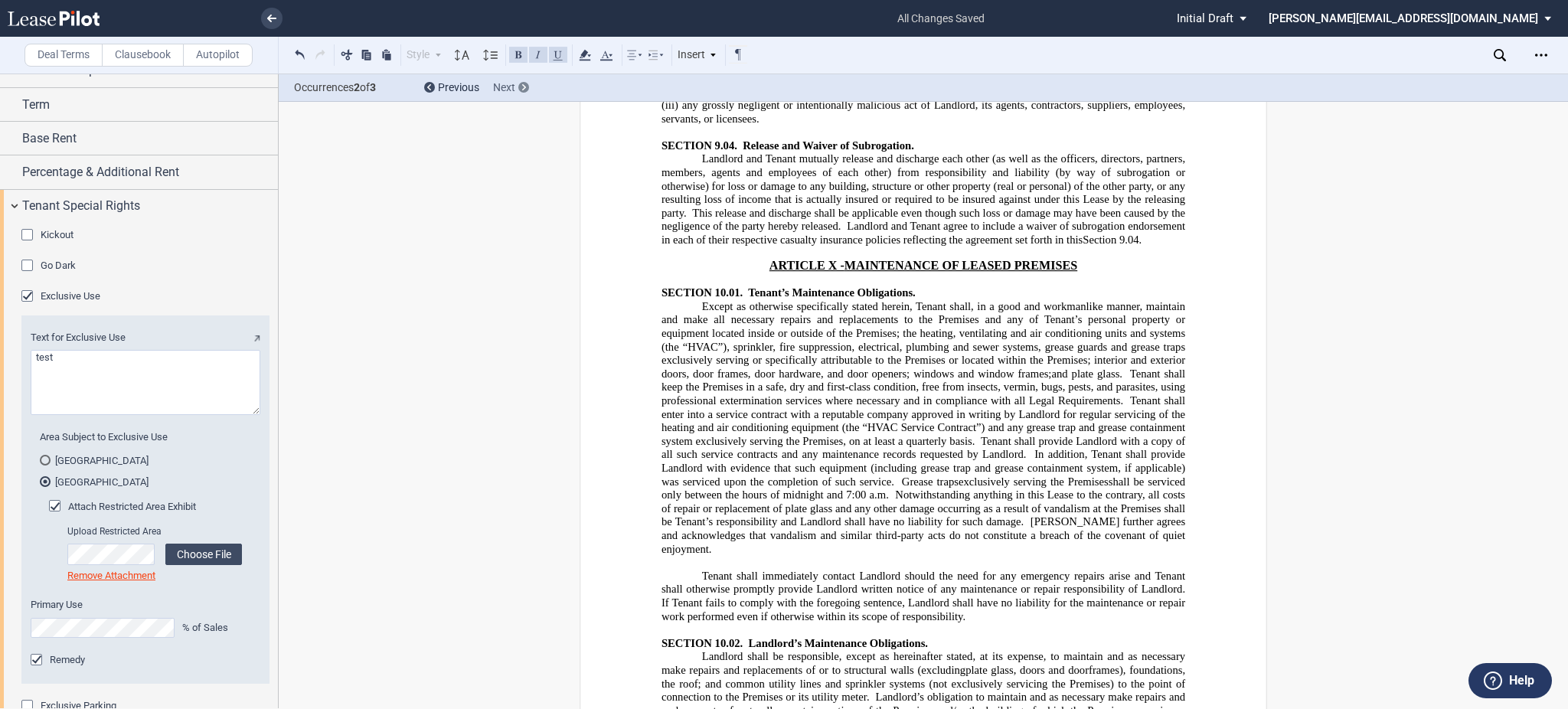
scroll to position [22487, 0]
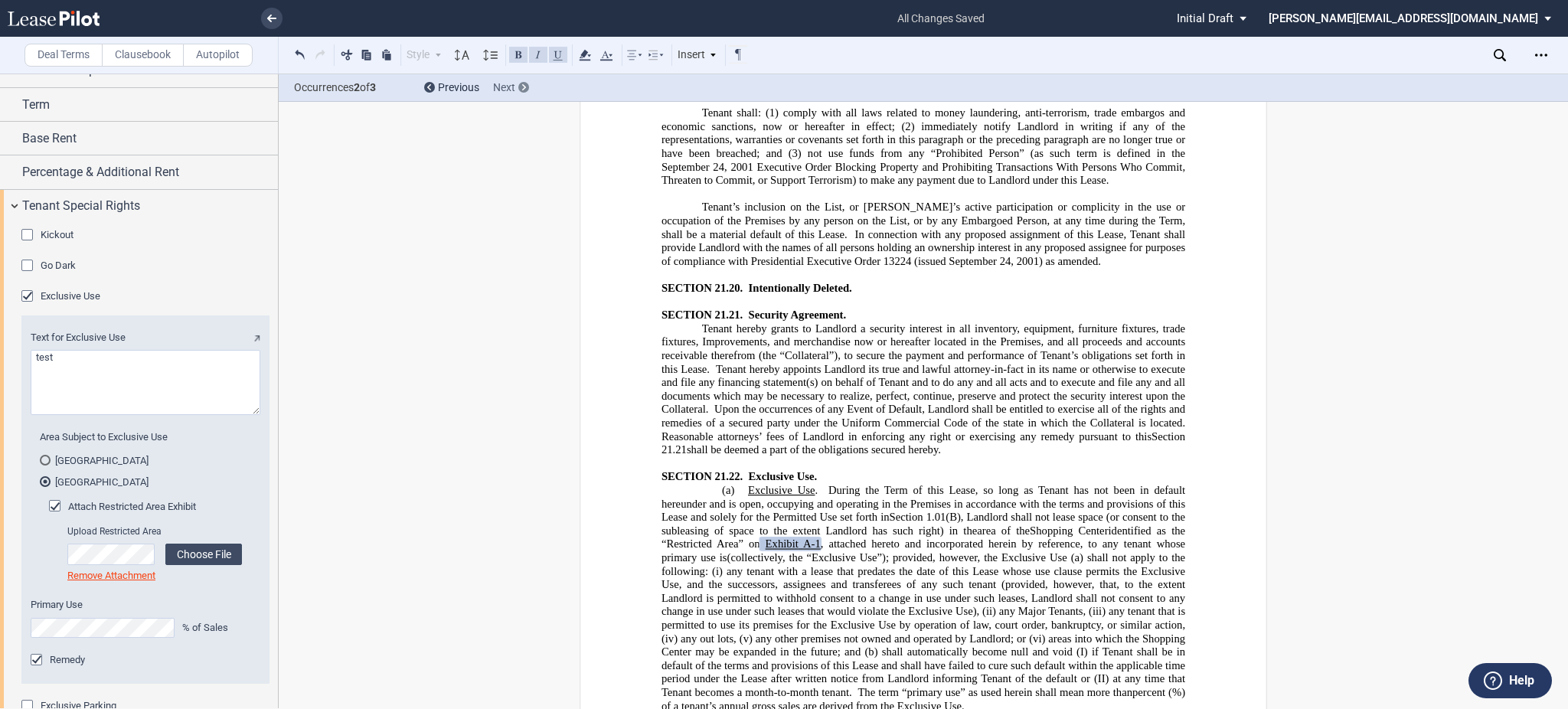
click at [516, 84] on div "Next" at bounding box center [510, 88] width 36 height 15
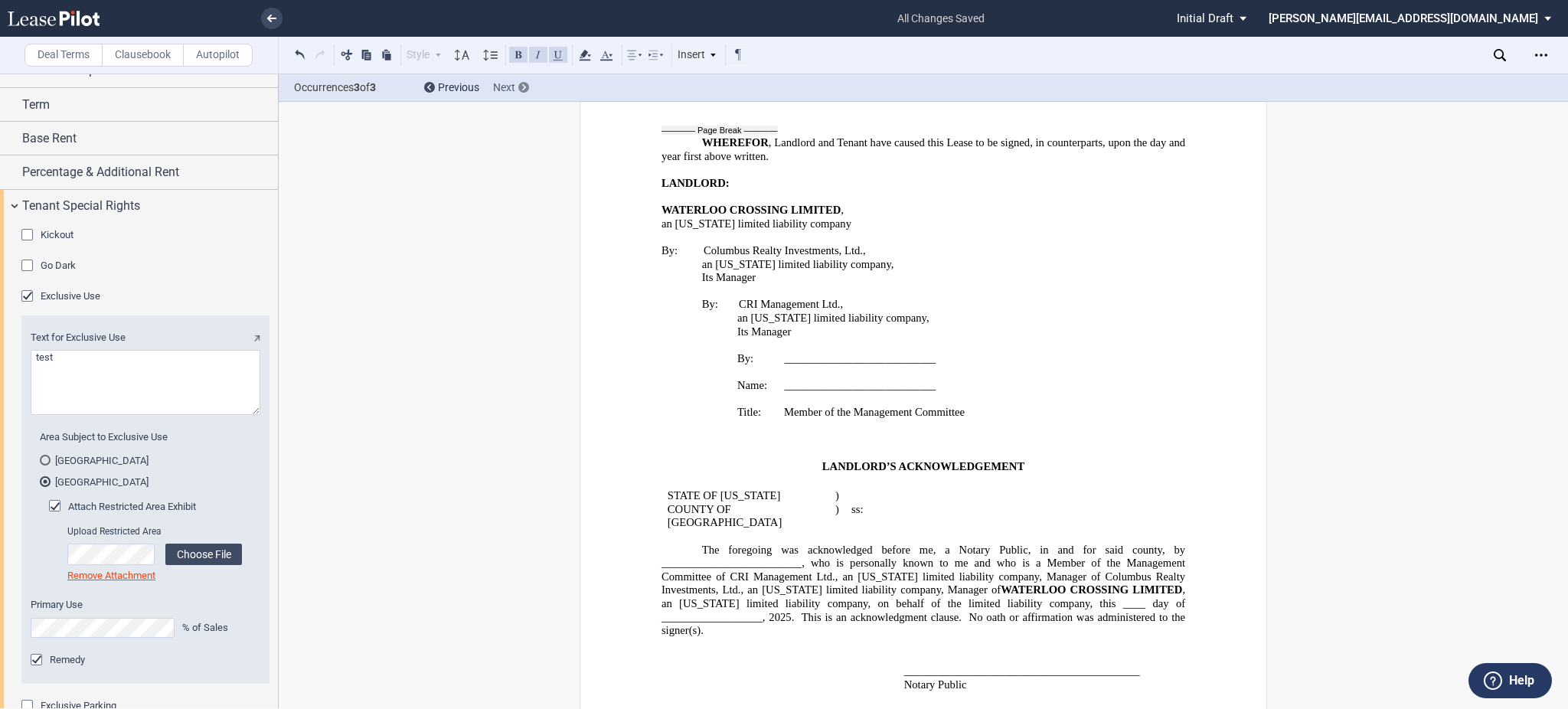
scroll to position [24238, 0]
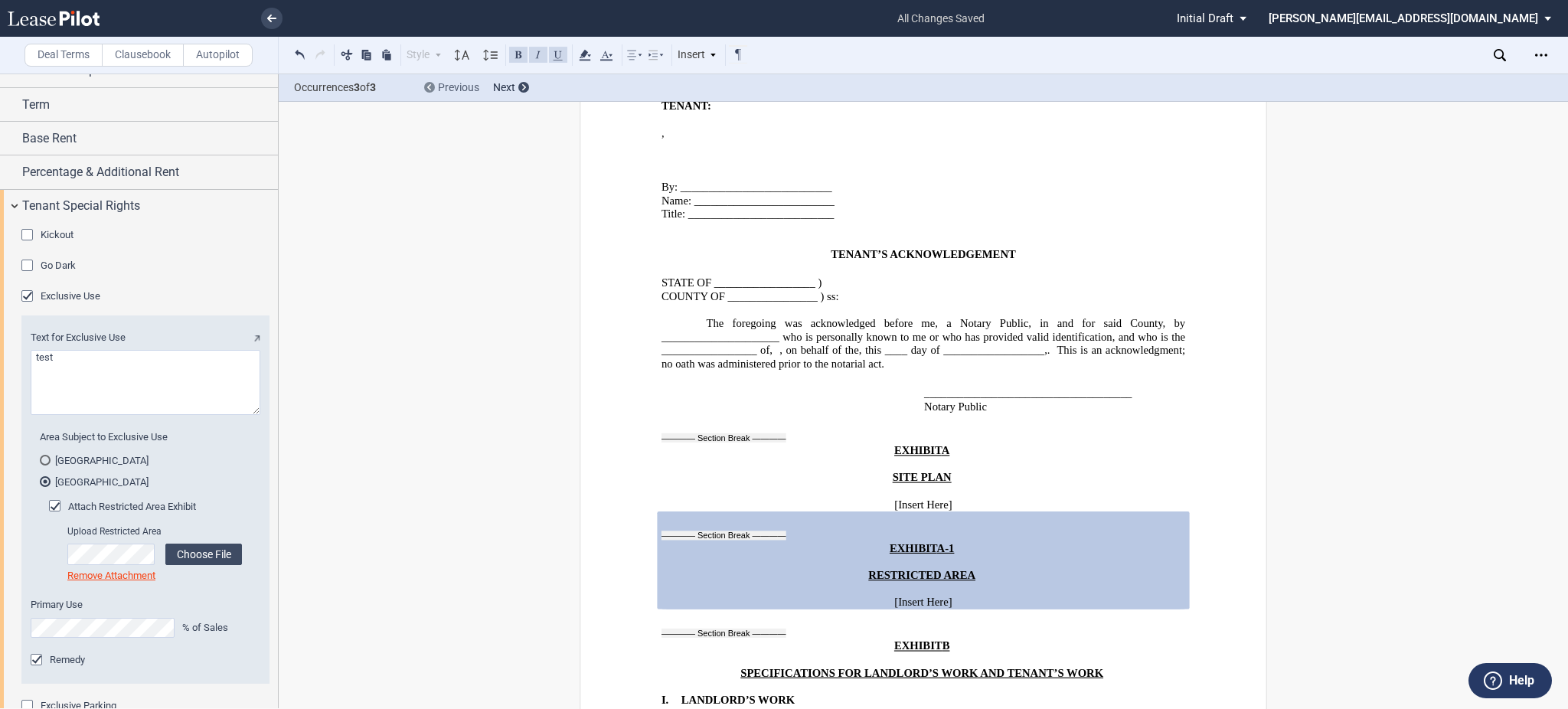
click at [425, 83] on div at bounding box center [429, 87] width 11 height 11
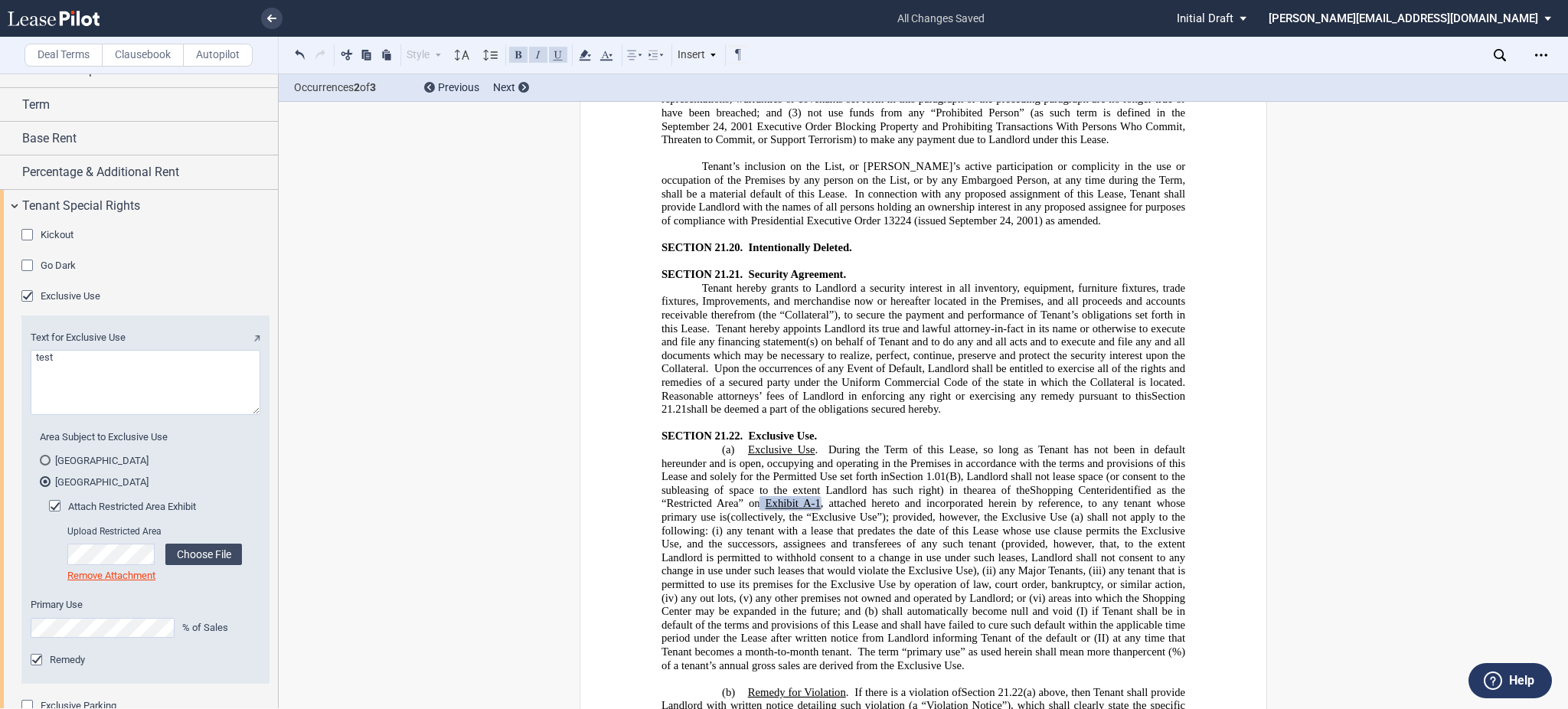
scroll to position [22487, 0]
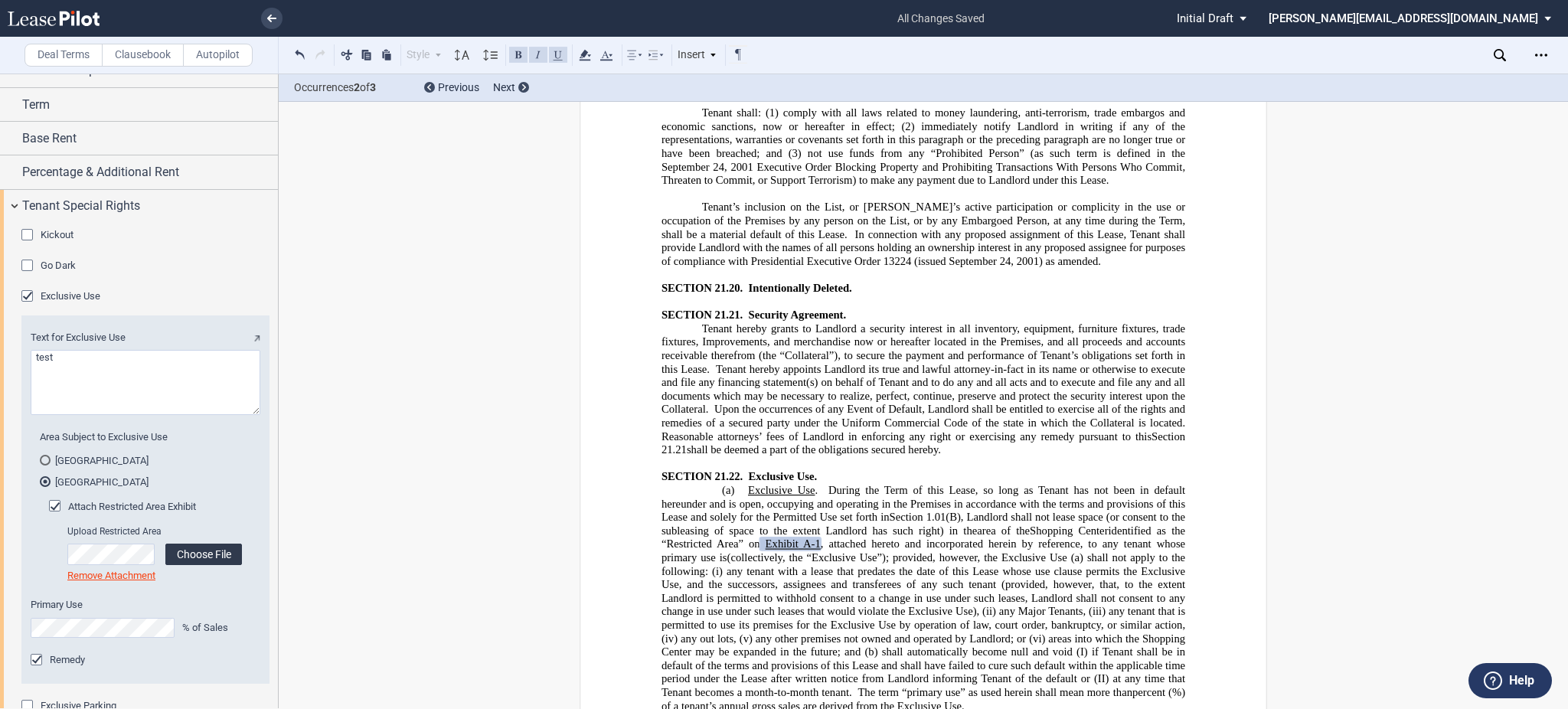
click at [205, 557] on label "Choose File" at bounding box center [203, 555] width 76 height 22
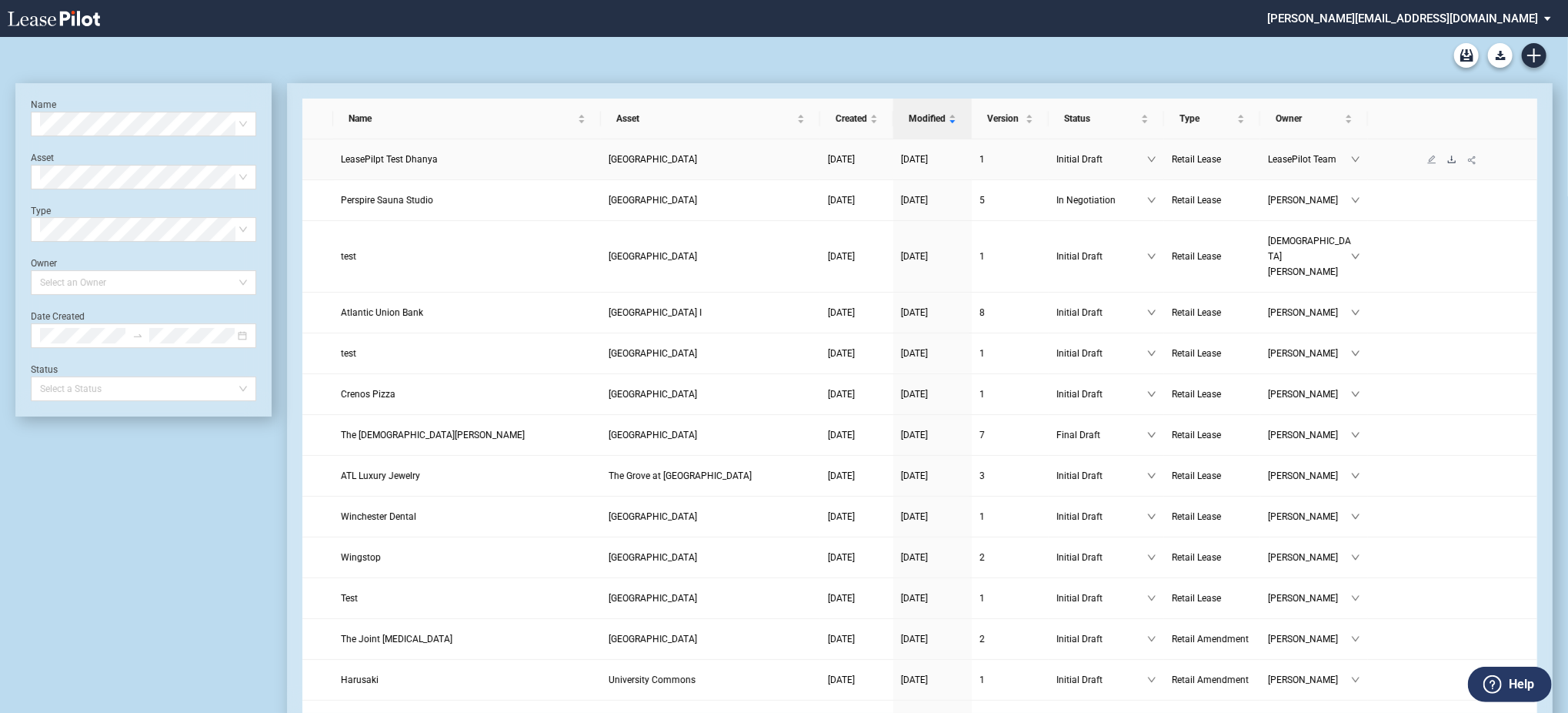
click at [1454, 155] on icon "download" at bounding box center [1452, 159] width 9 height 9
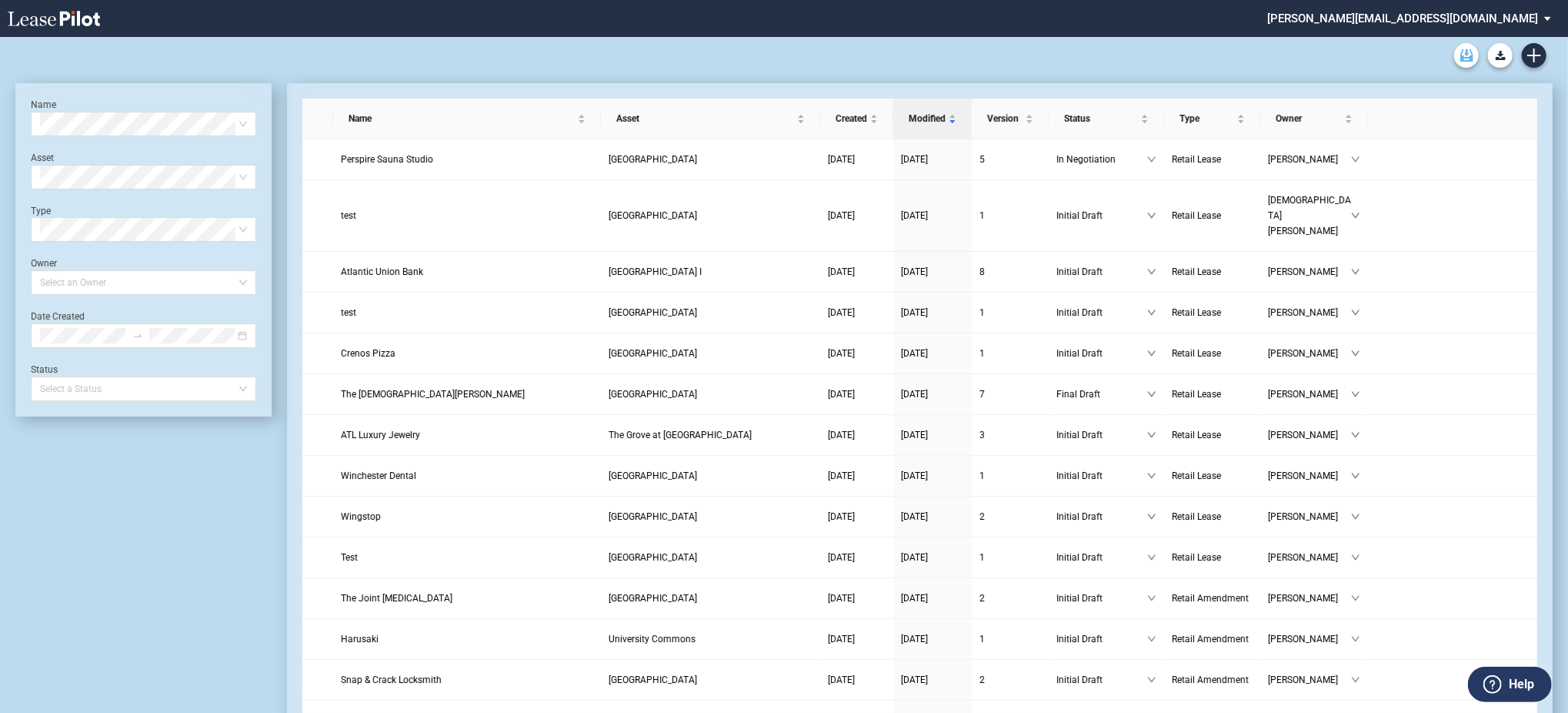
click at [1462, 53] on use "Archive" at bounding box center [1467, 55] width 13 height 13
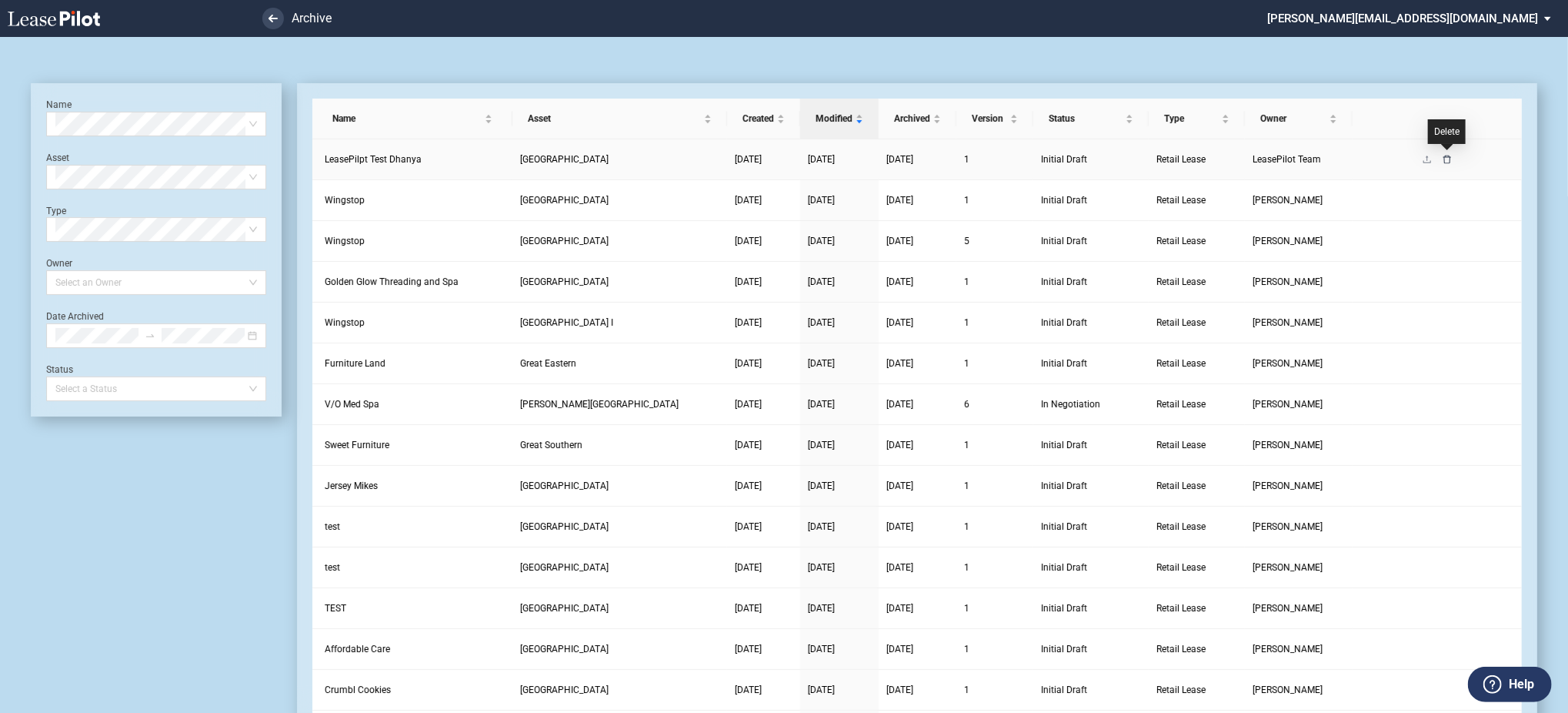
click at [1450, 157] on icon "delete" at bounding box center [1447, 159] width 8 height 8
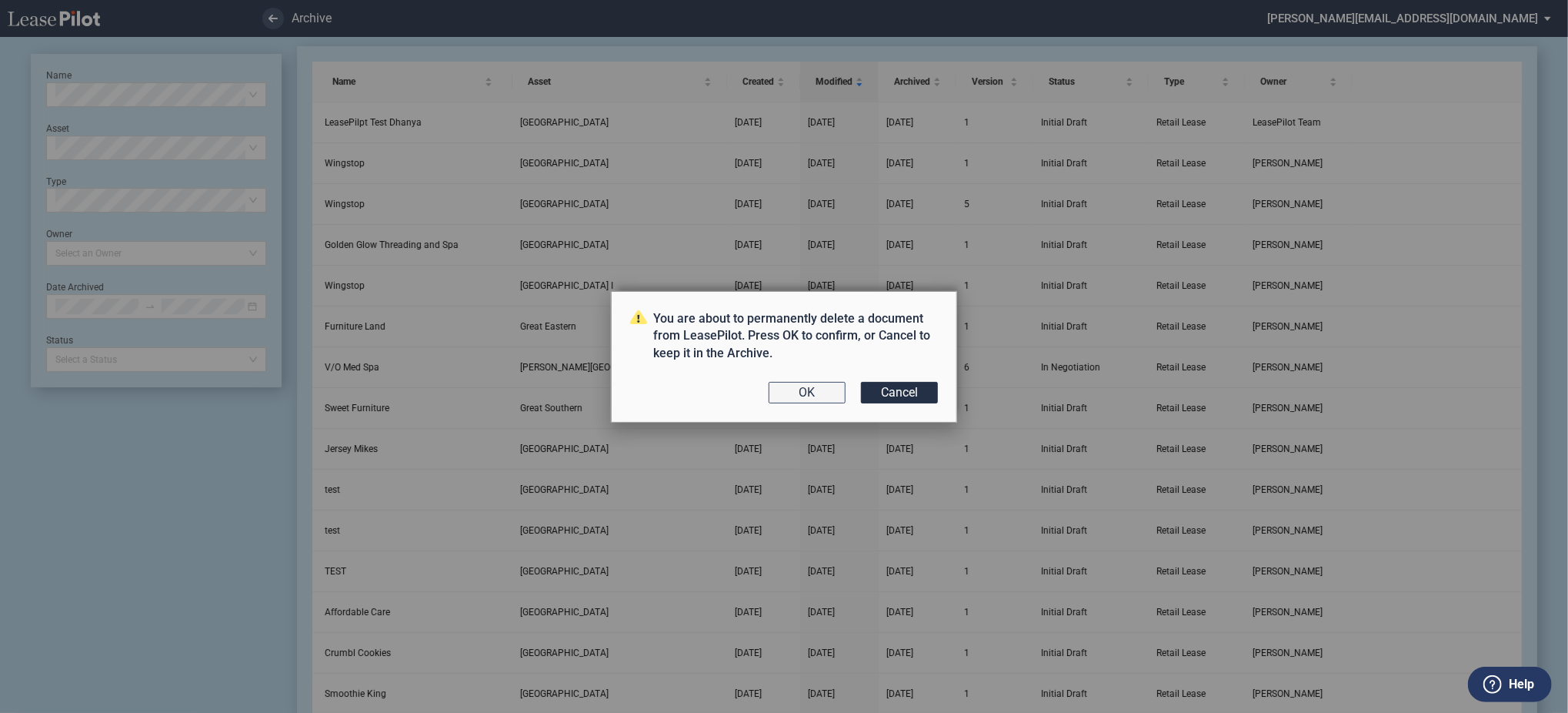
click at [813, 386] on button "OK" at bounding box center [806, 392] width 77 height 22
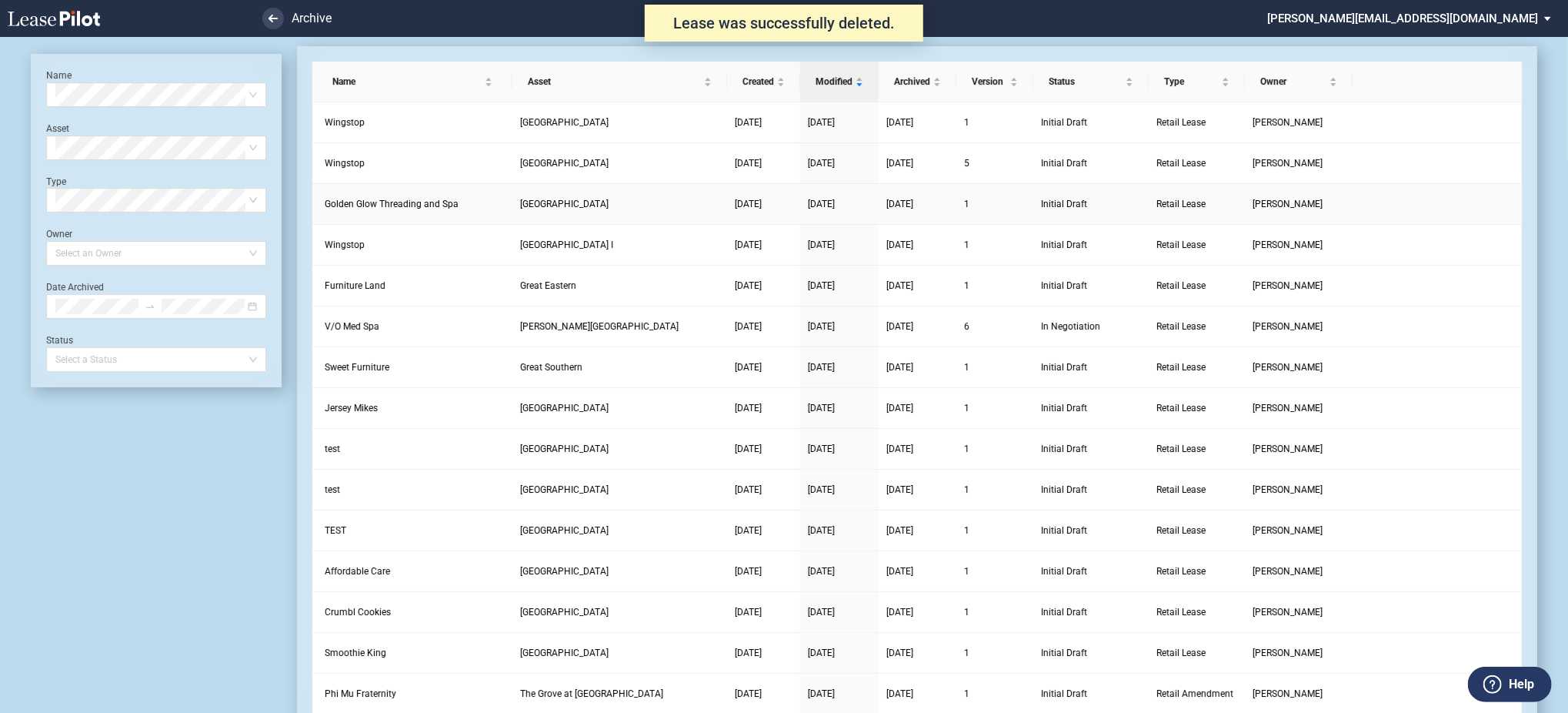
scroll to position [37, 0]
click at [78, 18] on use at bounding box center [53, 19] width 92 height 15
